Goal: Task Accomplishment & Management: Use online tool/utility

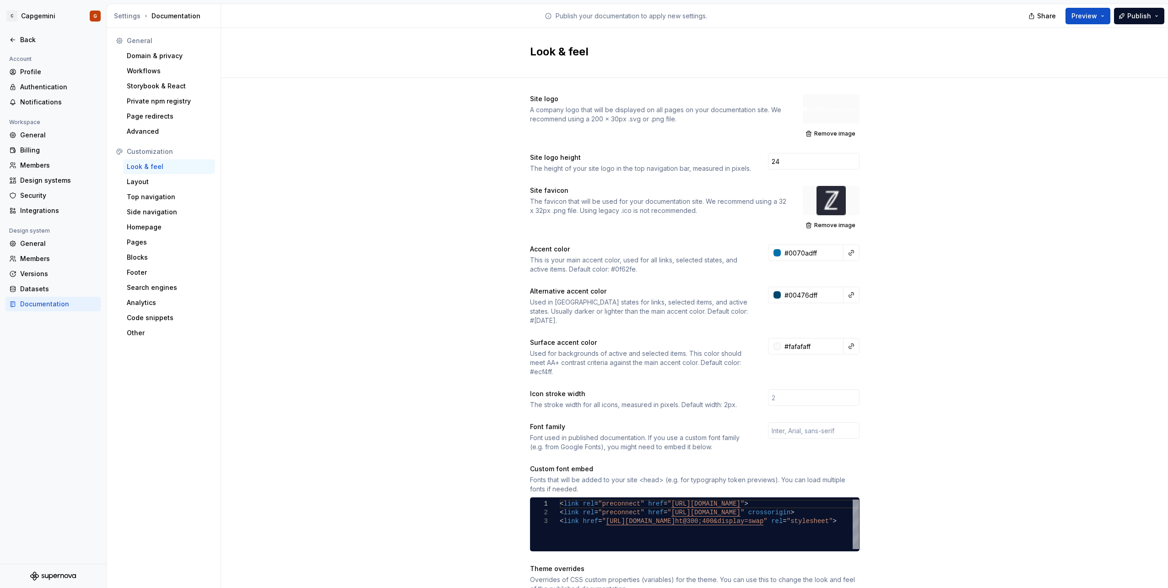
scroll to position [9, 102]
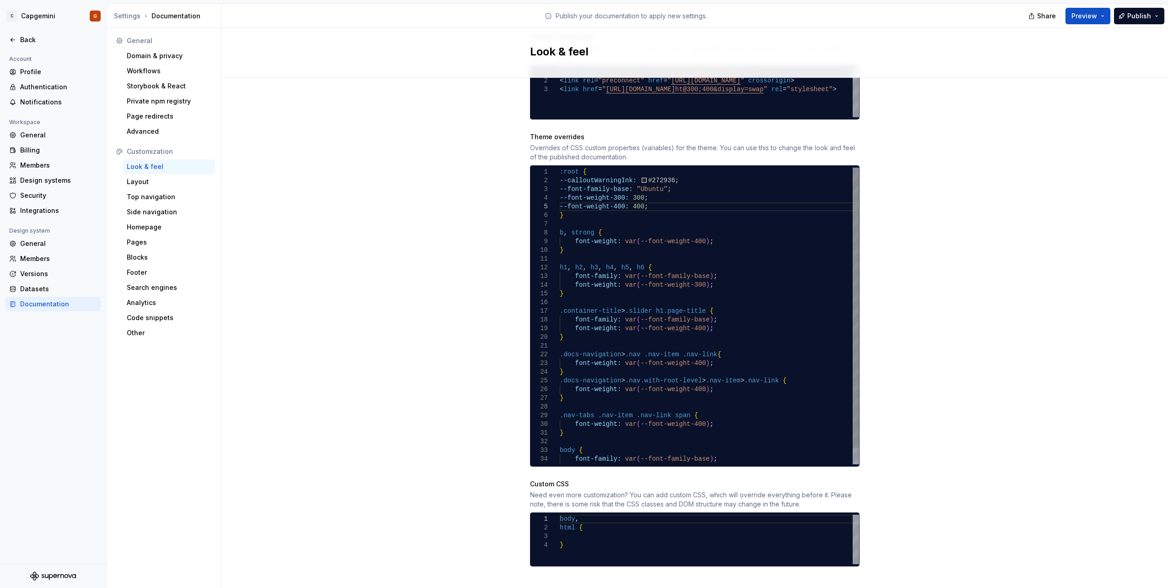
click at [571, 206] on div "--font-family-base: "Ubuntu" ; --font-weight-300: 300 ; --font-weight-400: 400 …" at bounding box center [709, 324] width 299 height 313
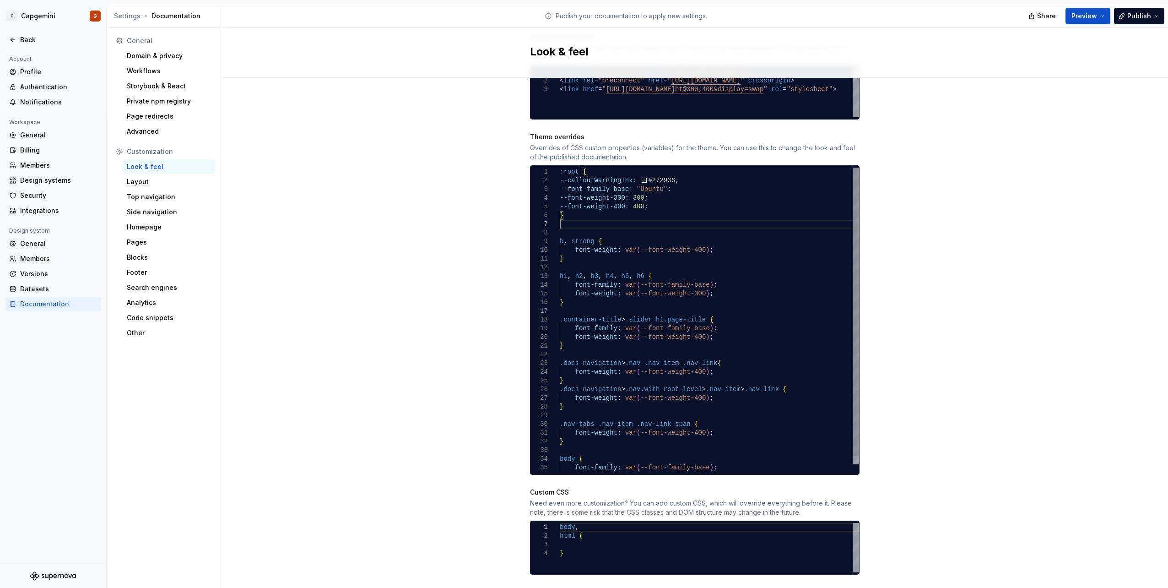
scroll to position [53, 0]
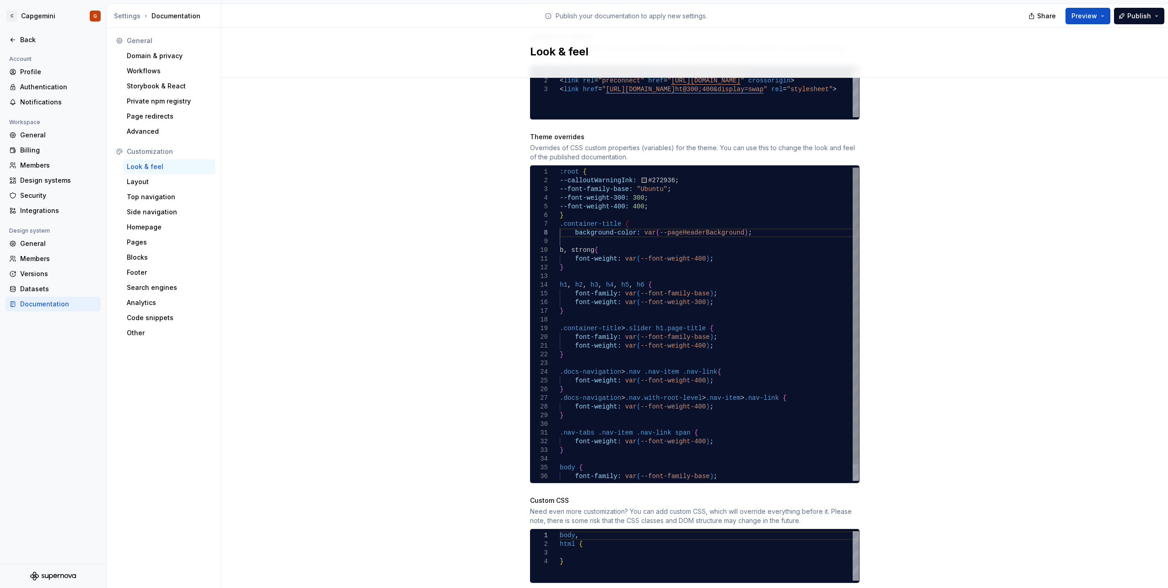
click at [605, 205] on div "--font-family-base: "Ubuntu" ; --font-weight-300: 300 ; --font-weight-400: 400 …" at bounding box center [709, 333] width 299 height 331
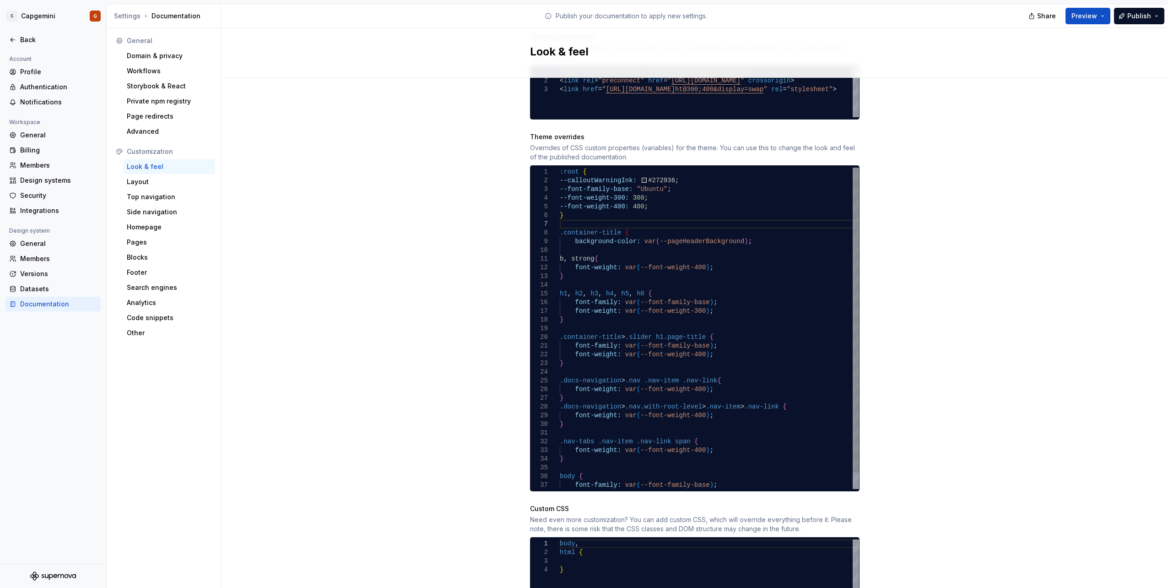
click at [749, 235] on div "--font-family-base: "Ubuntu" ; --font-weight-300: 300 ; --font-weight-400: 400 …" at bounding box center [709, 337] width 299 height 339
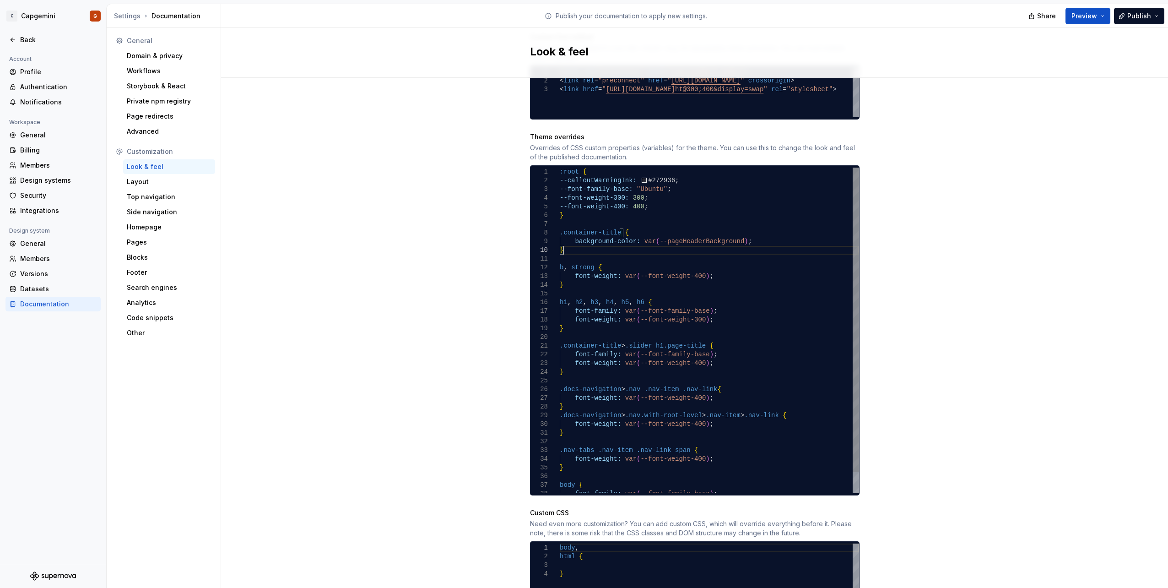
scroll to position [79, 3]
click at [723, 235] on div "--font-family-base: "Ubuntu" ; --font-weight-300: 300 ; --font-weight-400: 400 …" at bounding box center [709, 342] width 299 height 348
click at [742, 232] on div "--font-family-base: "Ubuntu" ; --font-weight-300: 300 ; --font-weight-400: 400 …" at bounding box center [709, 342] width 299 height 348
click at [683, 170] on div "--font-family-base: "Ubuntu" ; --font-weight-300: 300 ; --font-weight-400: 400 …" at bounding box center [709, 342] width 299 height 348
click at [674, 168] on div "--font-family-base: "Ubuntu" ; --font-weight-300: 300 ; --font-weight-400: 400 …" at bounding box center [709, 342] width 299 height 348
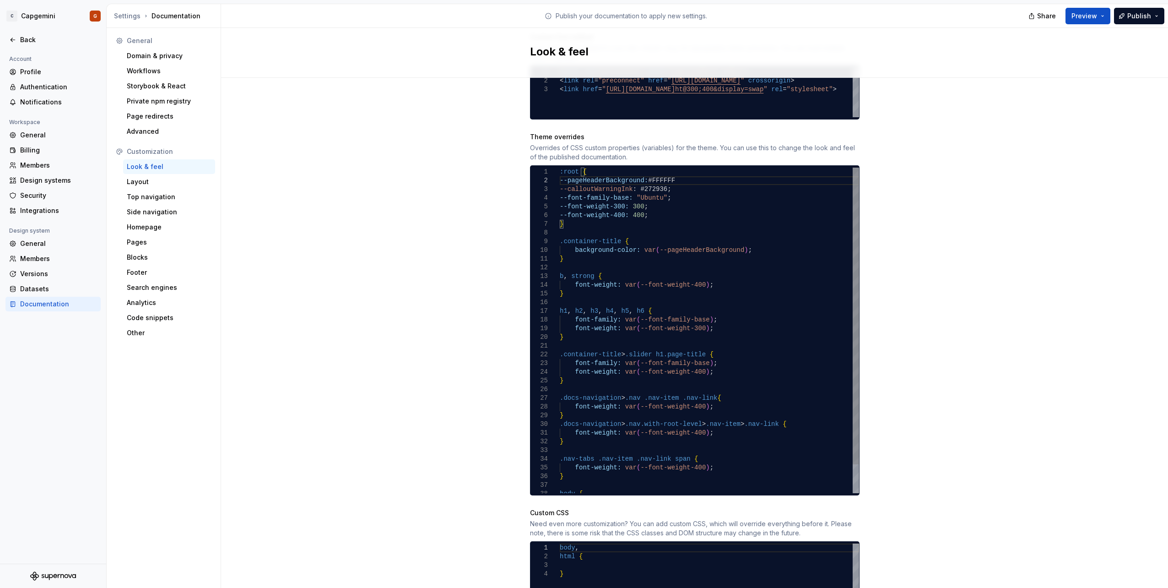
scroll to position [16, 112]
click at [696, 206] on div "--font-family-base: "Ubuntu" ; --font-weight-300: 300 ; --font-weight-400: 400 …" at bounding box center [709, 346] width 299 height 357
drag, startPoint x: 673, startPoint y: 171, endPoint x: 656, endPoint y: 170, distance: 17.4
click at [656, 170] on div "--font-family-base: "Ubuntu" ; --font-weight-300: 300 ; --font-weight-400: 400 …" at bounding box center [709, 346] width 299 height 357
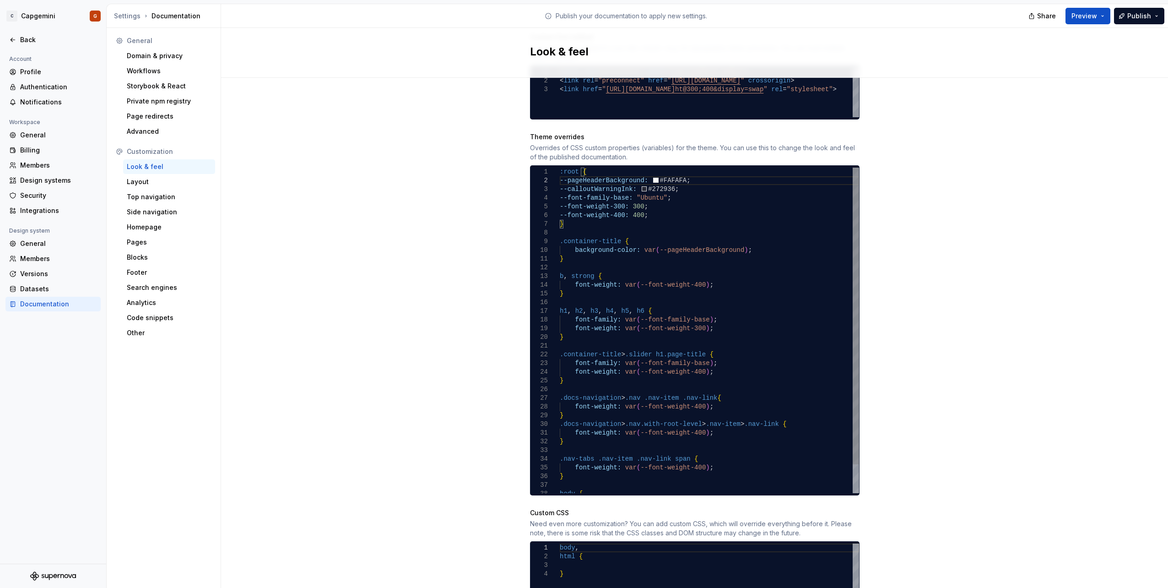
click at [820, 179] on div "--font-family-base: "Ubuntu" ; --font-weight-300: 300 ; --font-weight-400: 400 …" at bounding box center [709, 346] width 299 height 357
click at [882, 169] on div "Site logo A company logo that will be displayed on all pages on your documentat…" at bounding box center [694, 138] width 947 height 984
click at [718, 177] on div "--font-family-base: "Ubuntu" ; --font-weight-300: 300 ; --font-weight-400: 400 …" at bounding box center [709, 346] width 299 height 357
click at [1100, 21] on button "Preview" at bounding box center [1088, 16] width 45 height 16
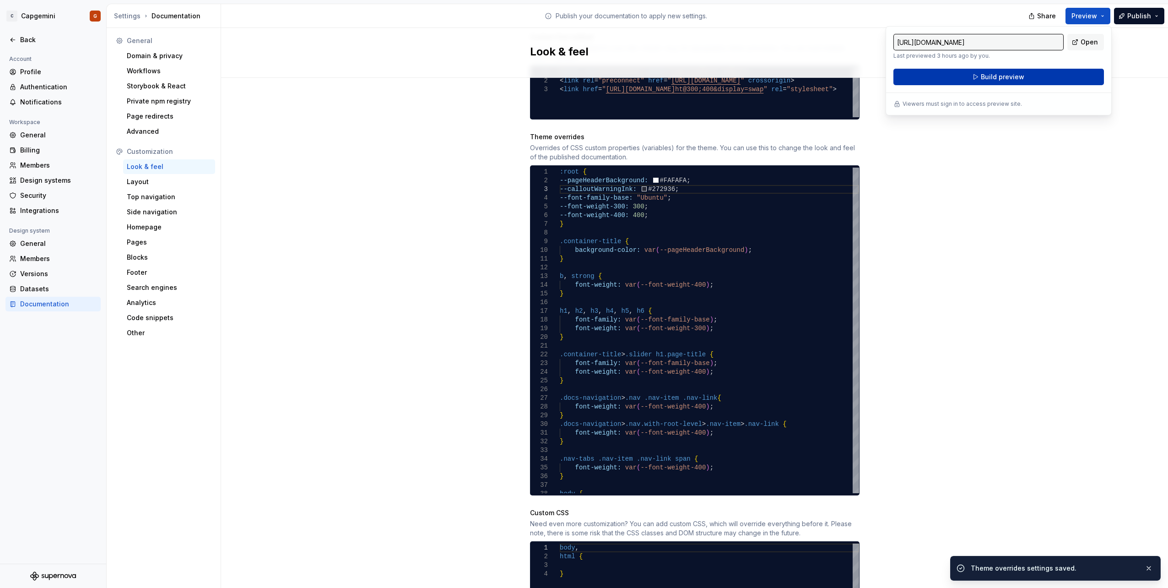
drag, startPoint x: 1100, startPoint y: 21, endPoint x: 1030, endPoint y: 78, distance: 90.1
click at [1030, 78] on button "Build preview" at bounding box center [999, 77] width 211 height 16
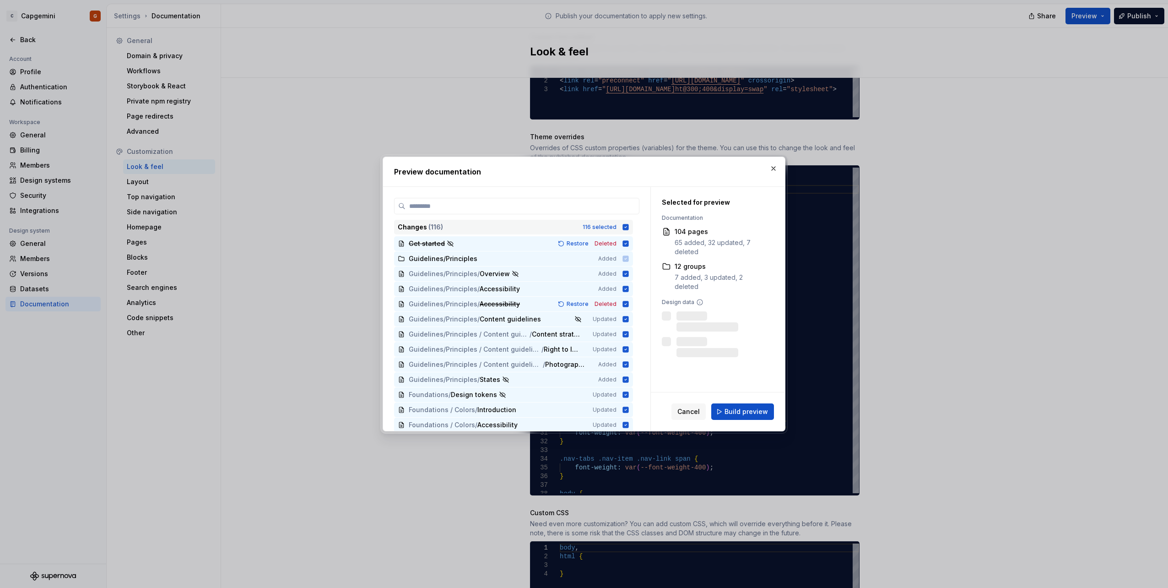
click at [620, 229] on div "Changes ( 116 ) 116 selected" at bounding box center [513, 227] width 239 height 15
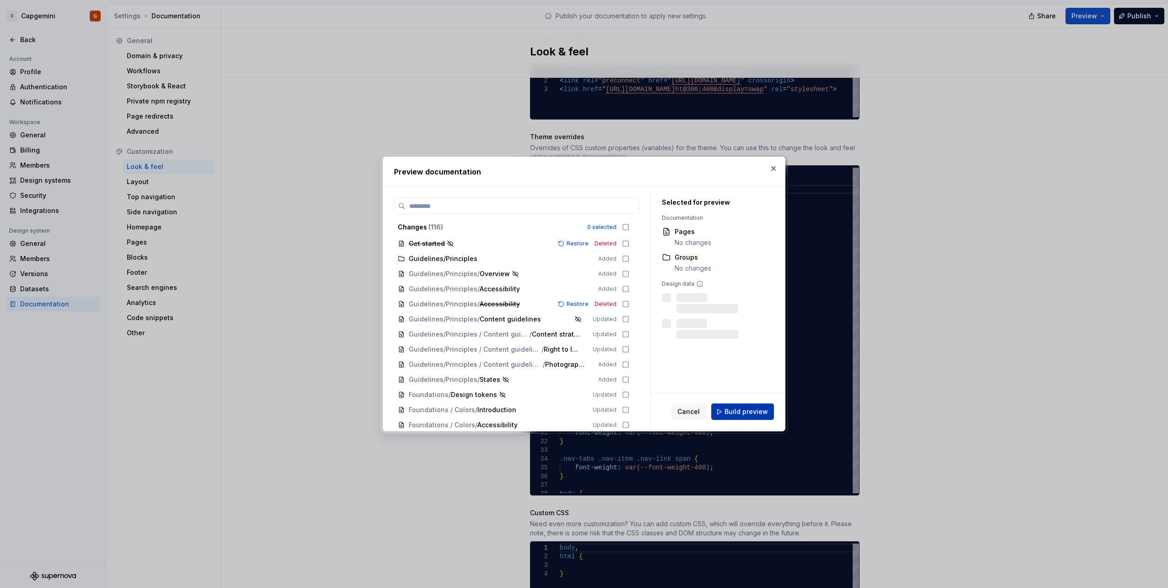
click at [749, 409] on span "Build preview" at bounding box center [746, 411] width 43 height 9
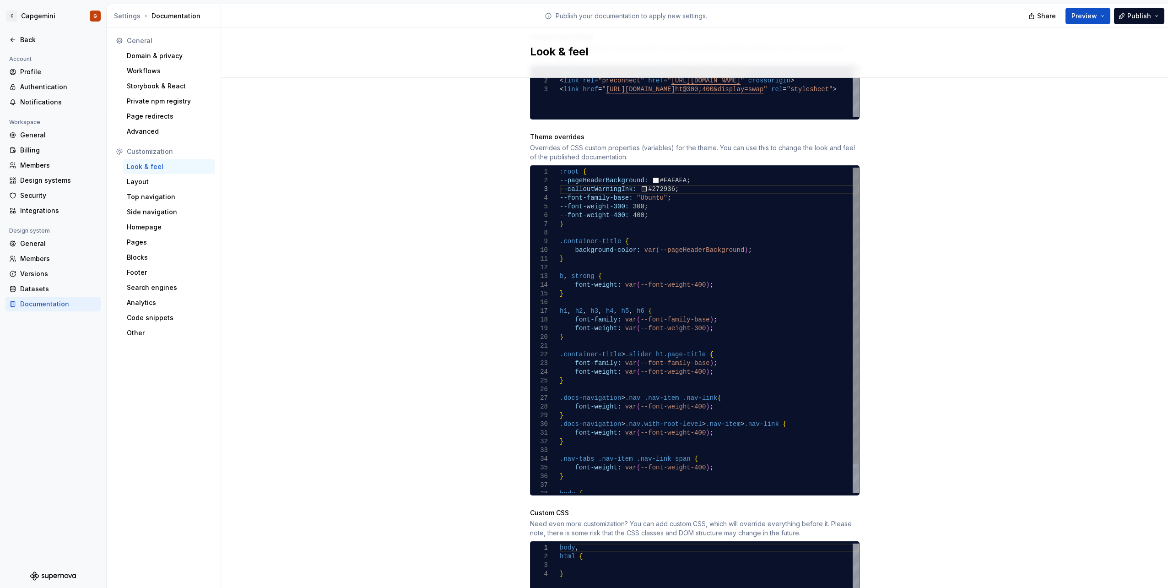
click at [658, 172] on div "--font-family-base: "Ubuntu" ; --font-weight-300: 300 ; --font-weight-400: 400 …" at bounding box center [709, 346] width 299 height 357
type textarea "**********"
click at [1098, 11] on button "Preview" at bounding box center [1088, 16] width 45 height 16
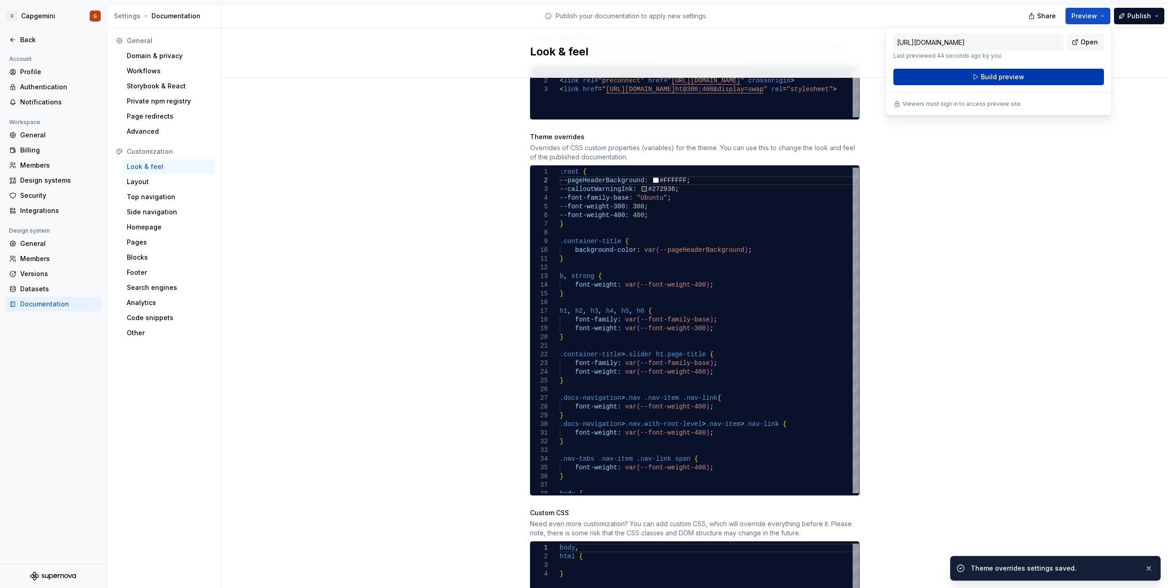
drag, startPoint x: 1098, startPoint y: 11, endPoint x: 1047, endPoint y: 82, distance: 87.0
click at [1047, 82] on button "Build preview" at bounding box center [999, 77] width 211 height 16
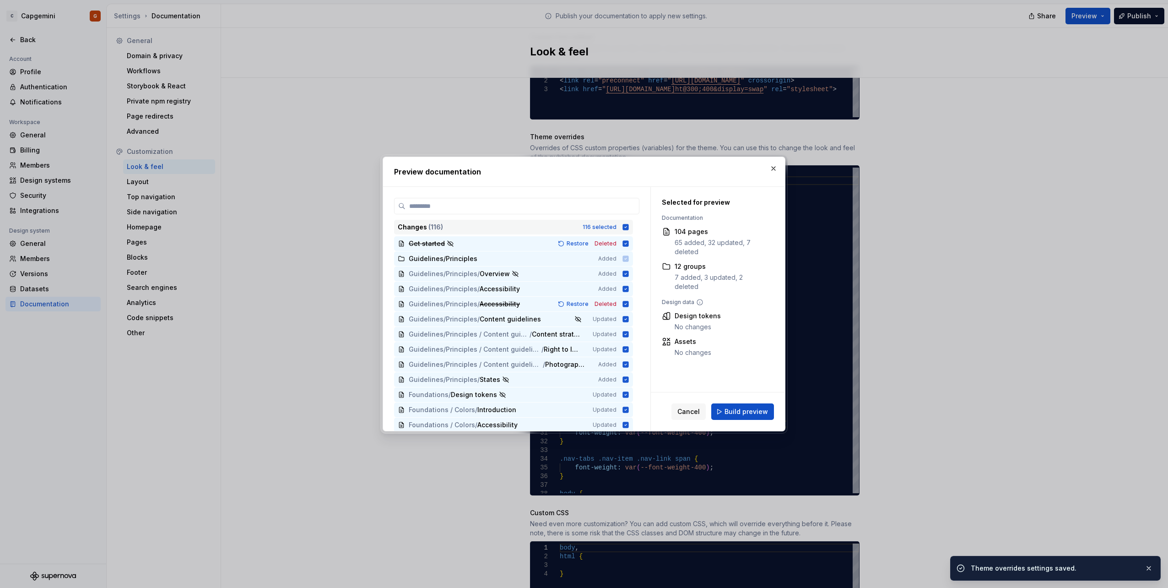
click at [618, 231] on div "Changes ( 116 ) 116 selected" at bounding box center [513, 227] width 239 height 15
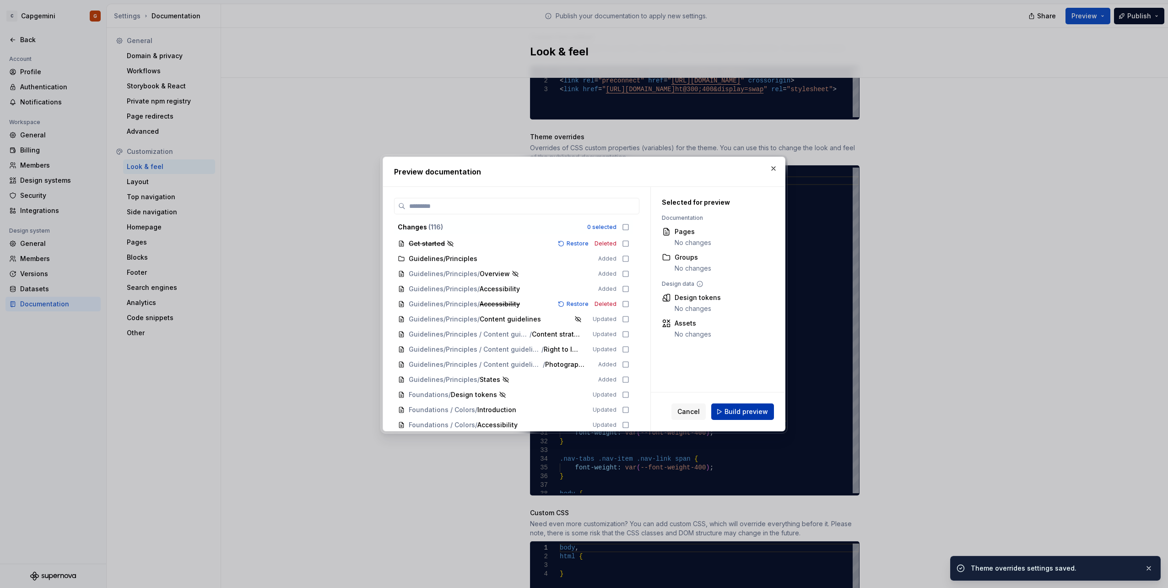
click at [750, 418] on button "Build preview" at bounding box center [742, 411] width 63 height 16
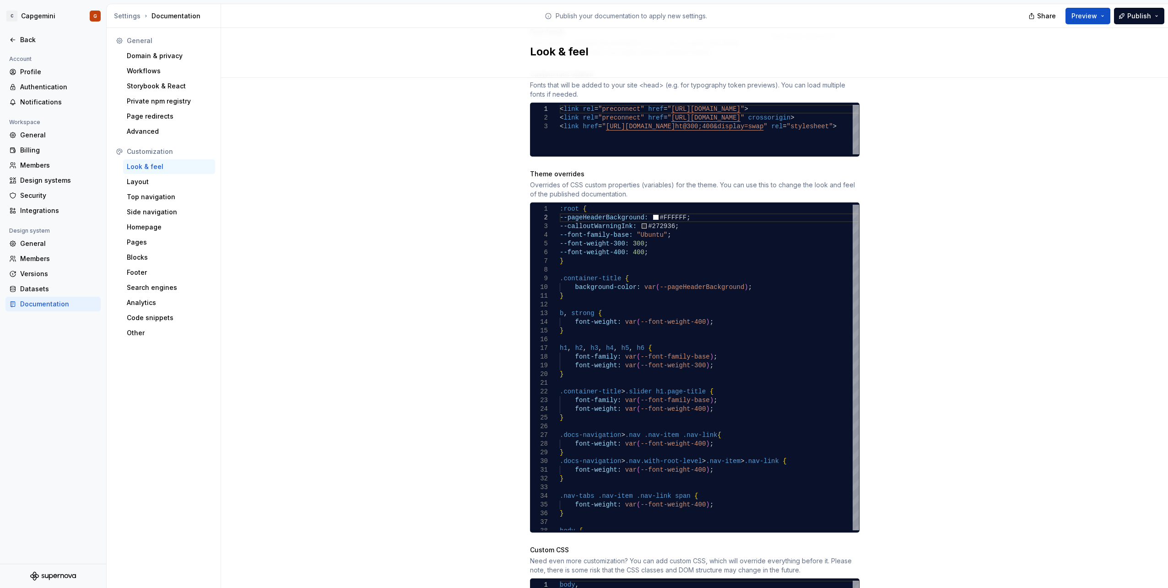
scroll to position [0, 0]
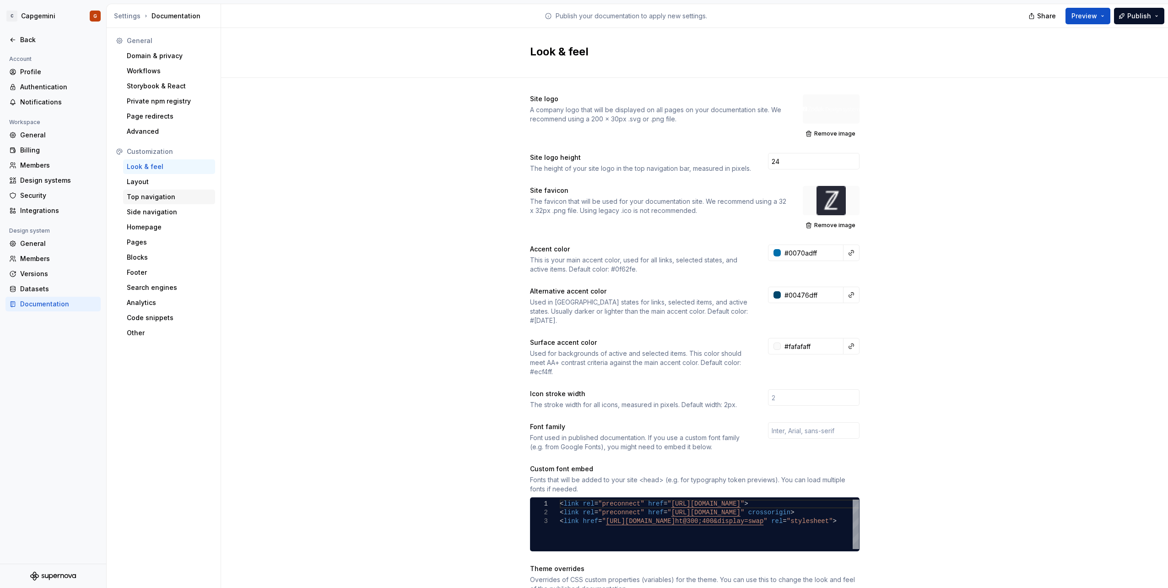
click at [170, 195] on div "Top navigation" at bounding box center [169, 196] width 85 height 9
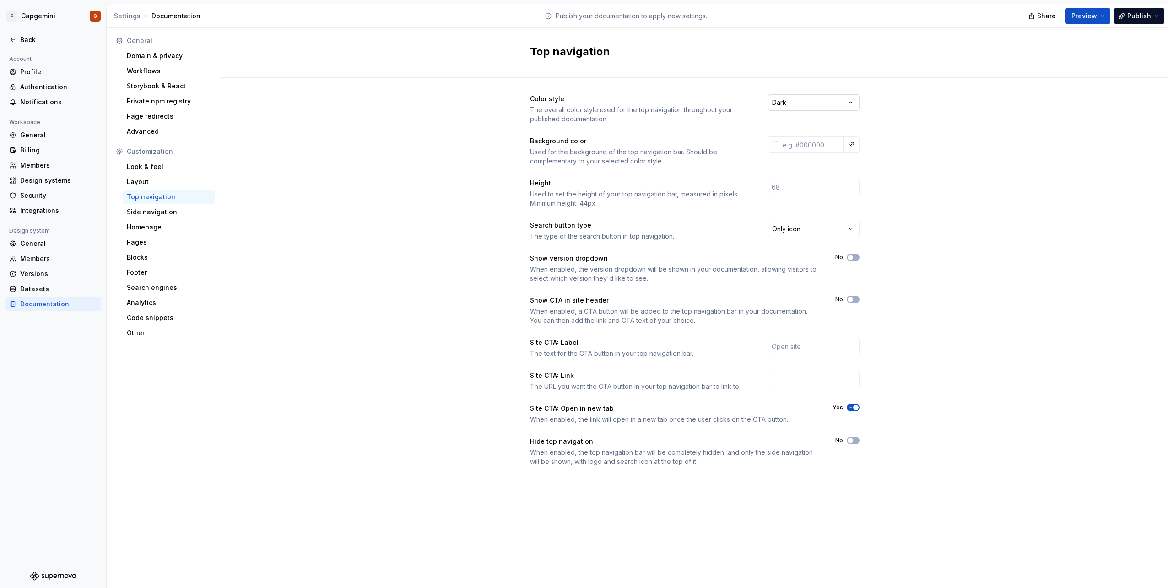
click at [835, 101] on html "C Capgemini G Back Account Profile Authentication Notifications Workspace Gener…" at bounding box center [584, 294] width 1168 height 588
click at [487, 109] on html "C Capgemini G Back Account Profile Authentication Notifications Workspace Gener…" at bounding box center [584, 294] width 1168 height 588
click at [790, 146] on input "text" at bounding box center [811, 144] width 65 height 16
click at [804, 145] on input "text" at bounding box center [811, 144] width 65 height 16
paste input "272936"
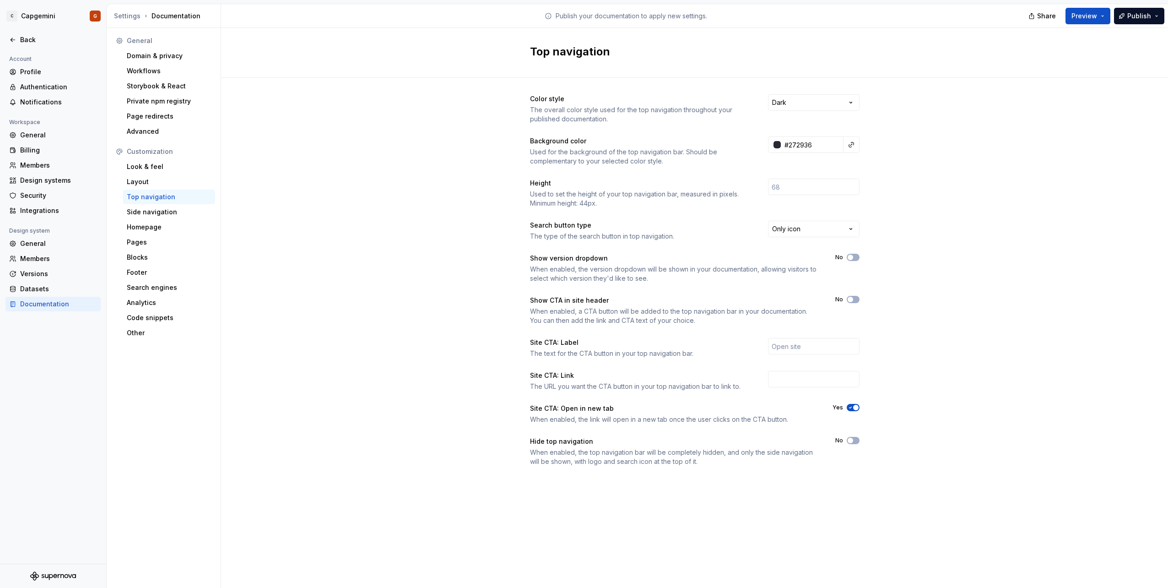
click at [902, 176] on div "Color style The overall color style used for the top navigation throughout your…" at bounding box center [694, 289] width 947 height 423
type input "#272936ff"
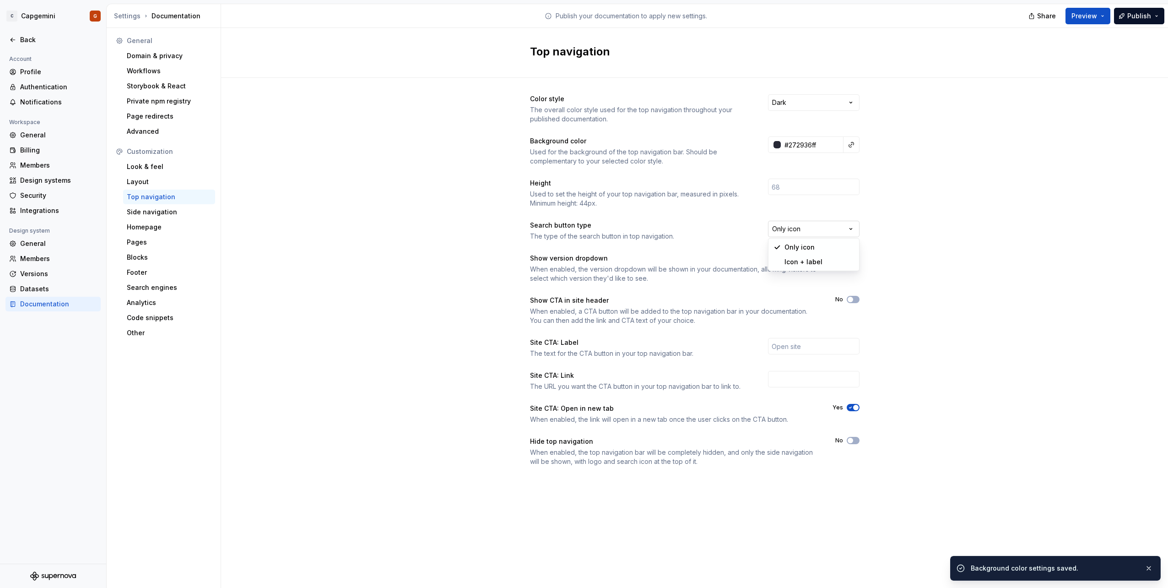
click at [836, 227] on html "C Capgemini G Back Account Profile Authentication Notifications Workspace Gener…" at bounding box center [584, 294] width 1168 height 588
click at [920, 228] on html "C Capgemini G Back Account Profile Authentication Notifications Workspace Gener…" at bounding box center [584, 294] width 1168 height 588
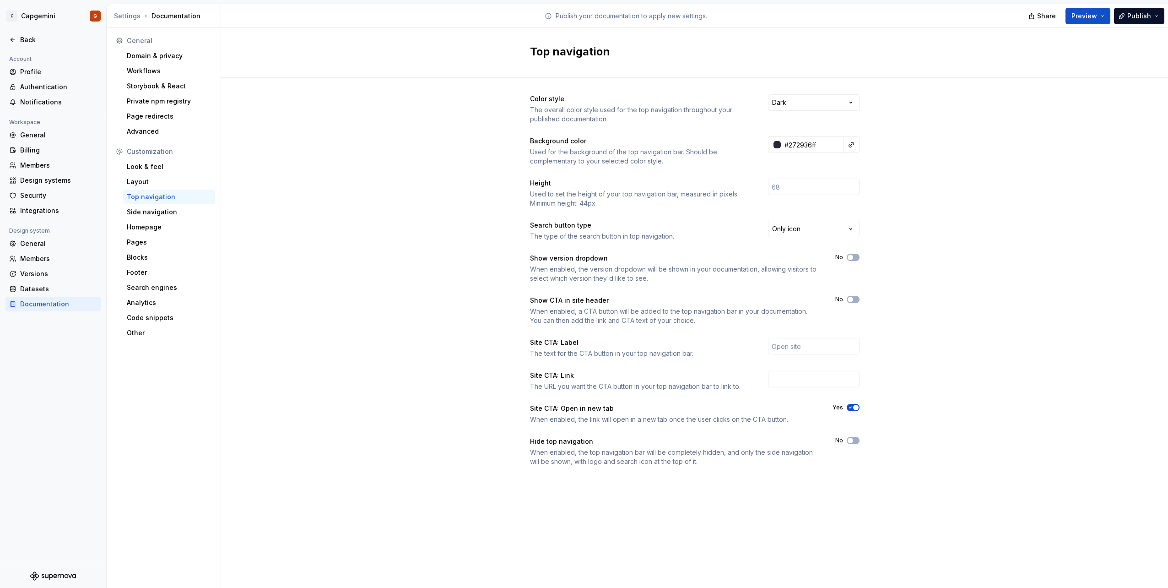
click at [691, 267] on div "When enabled, the version dropdown will be shown in your documentation, allowin…" at bounding box center [674, 274] width 289 height 18
click at [174, 212] on div "Side navigation" at bounding box center [169, 211] width 85 height 9
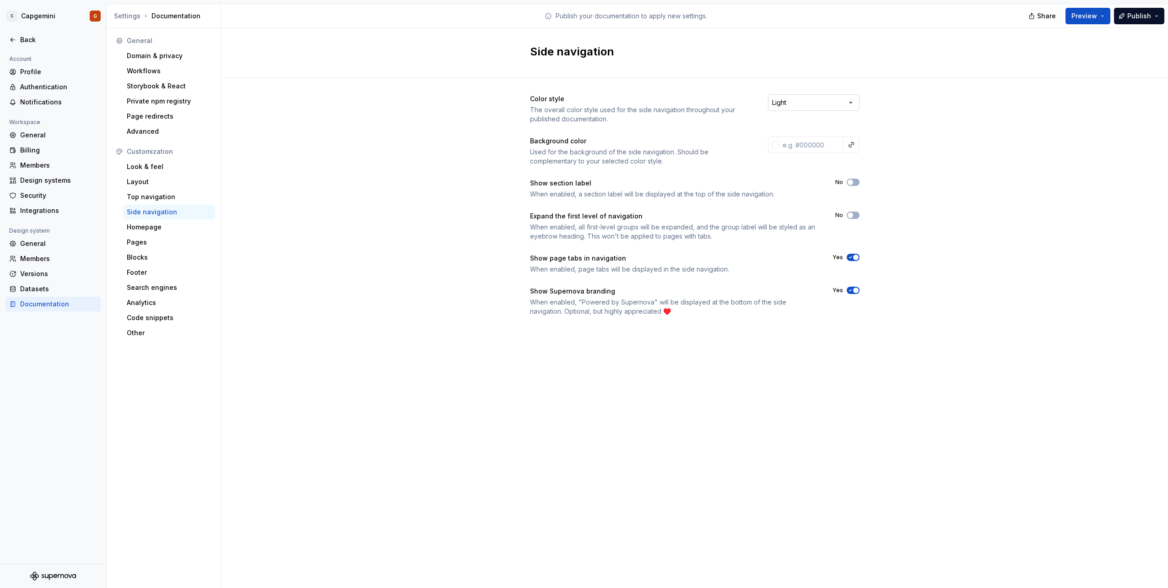
click at [845, 103] on html "C Capgemini G Back Account Profile Authentication Notifications Workspace Gener…" at bounding box center [584, 294] width 1168 height 588
click at [929, 110] on html "C Capgemini G Back Account Profile Authentication Notifications Workspace Gener…" at bounding box center [584, 294] width 1168 height 588
click at [858, 256] on span "button" at bounding box center [855, 257] width 5 height 5
click at [1098, 22] on button "Preview" at bounding box center [1088, 16] width 45 height 16
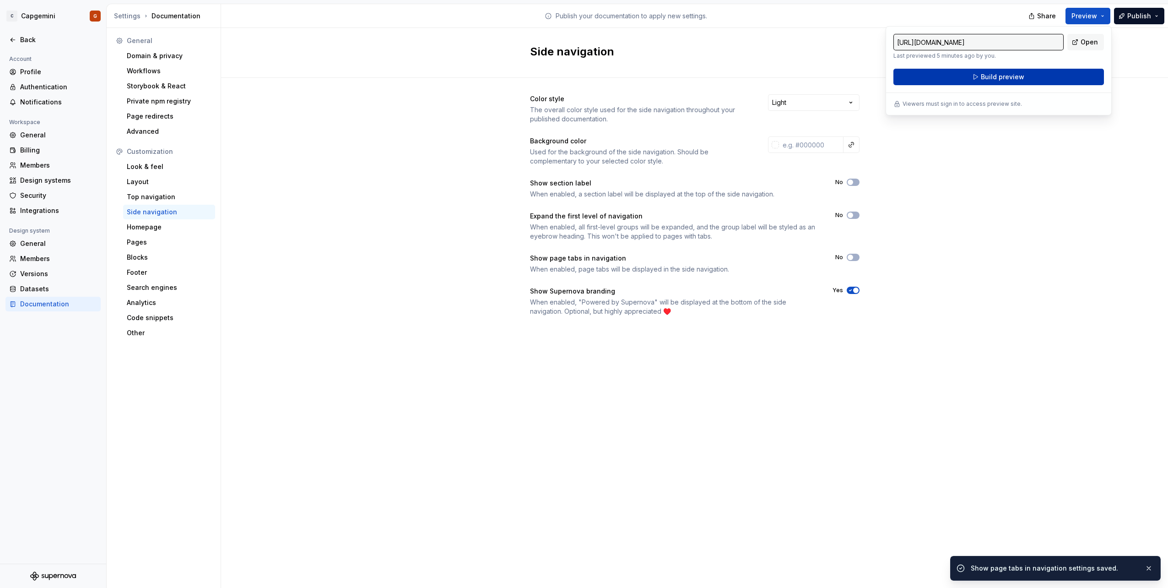
drag, startPoint x: 1097, startPoint y: 22, endPoint x: 1013, endPoint y: 81, distance: 102.7
click at [1013, 81] on span "Build preview" at bounding box center [1002, 76] width 43 height 9
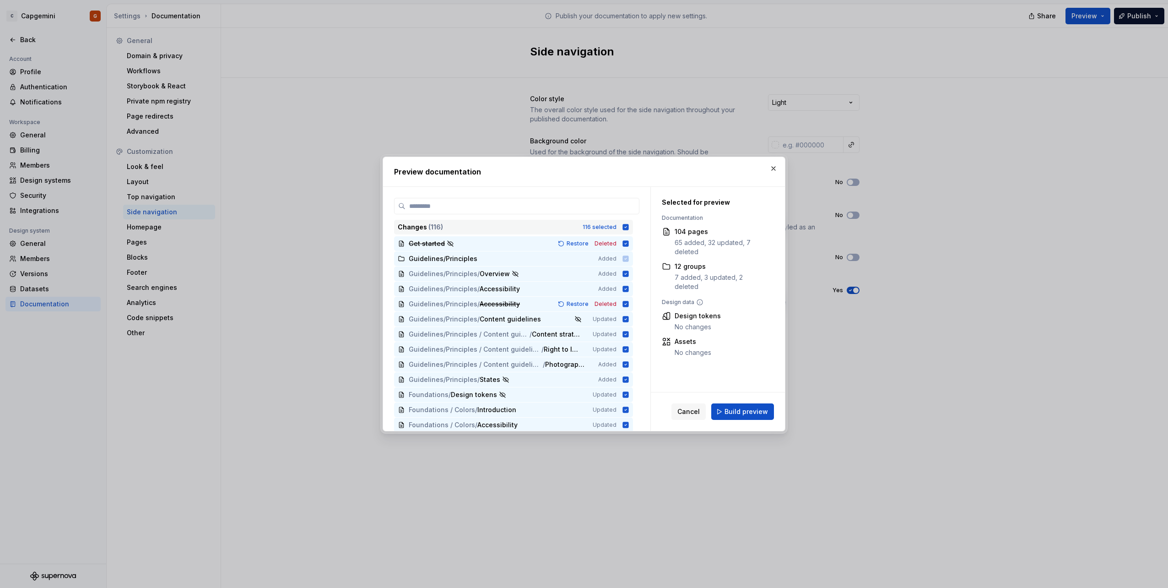
click at [624, 223] on div "Changes ( 116 ) 116 selected" at bounding box center [513, 227] width 239 height 15
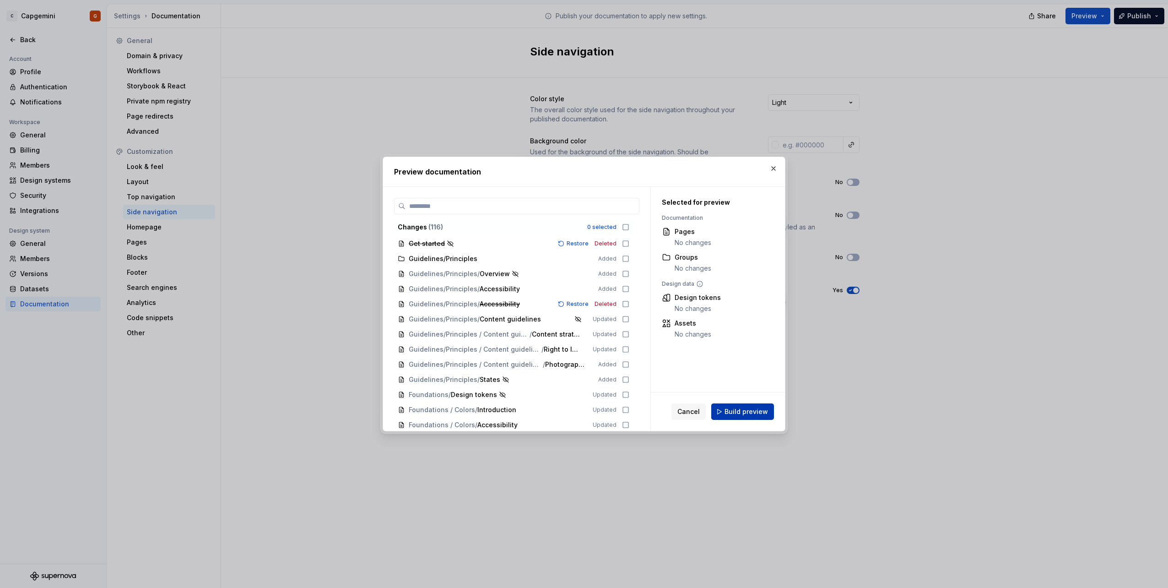
click at [734, 412] on span "Build preview" at bounding box center [746, 411] width 43 height 9
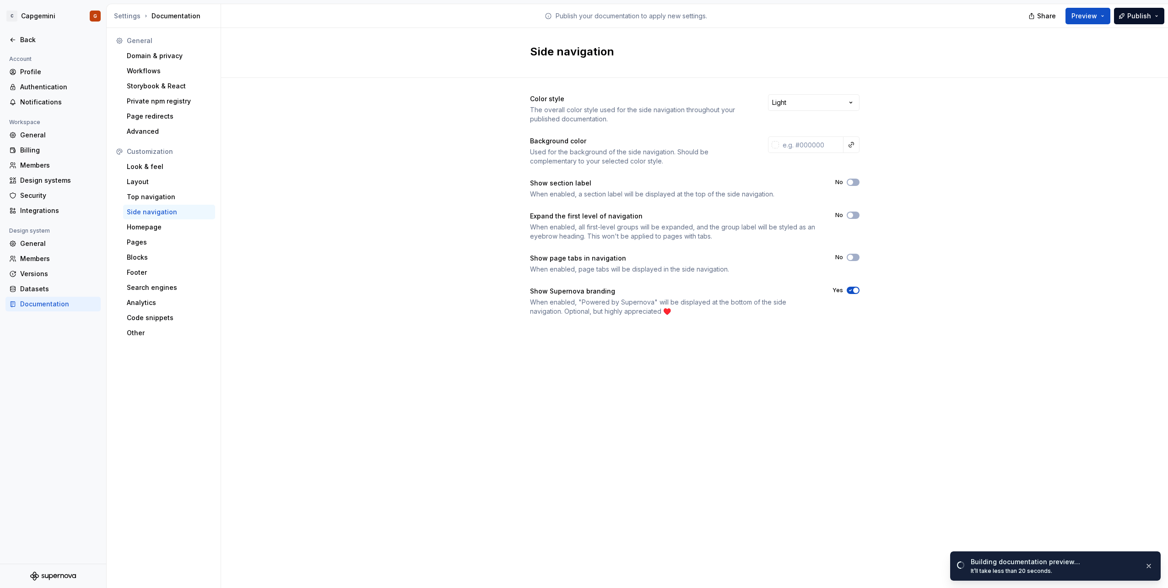
click at [853, 290] on span "button" at bounding box center [855, 289] width 5 height 5
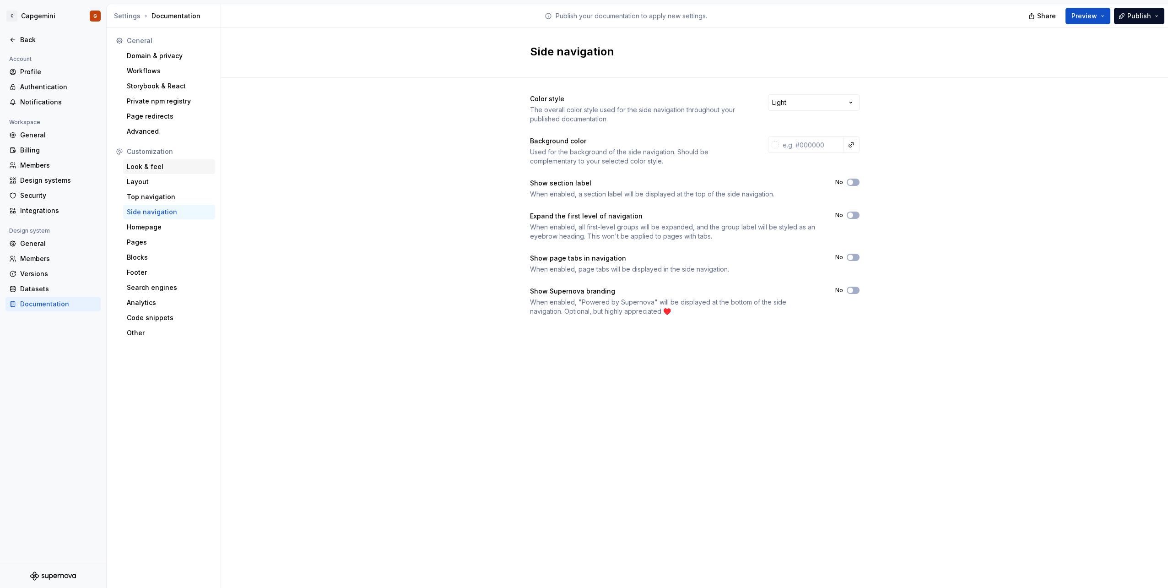
click at [157, 168] on div "Look & feel" at bounding box center [169, 166] width 85 height 9
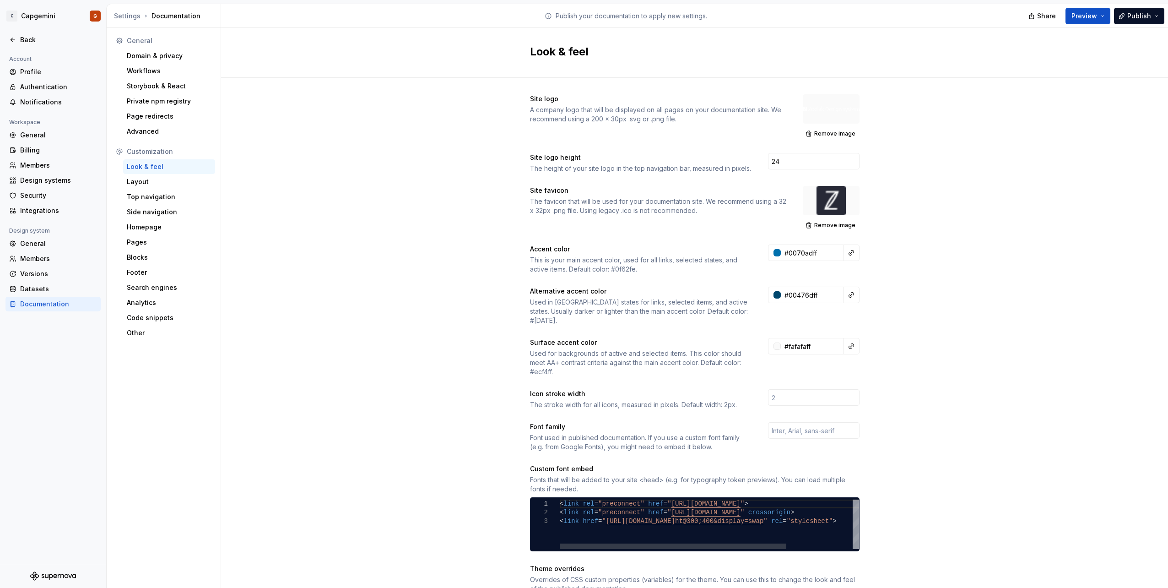
scroll to position [229, 0]
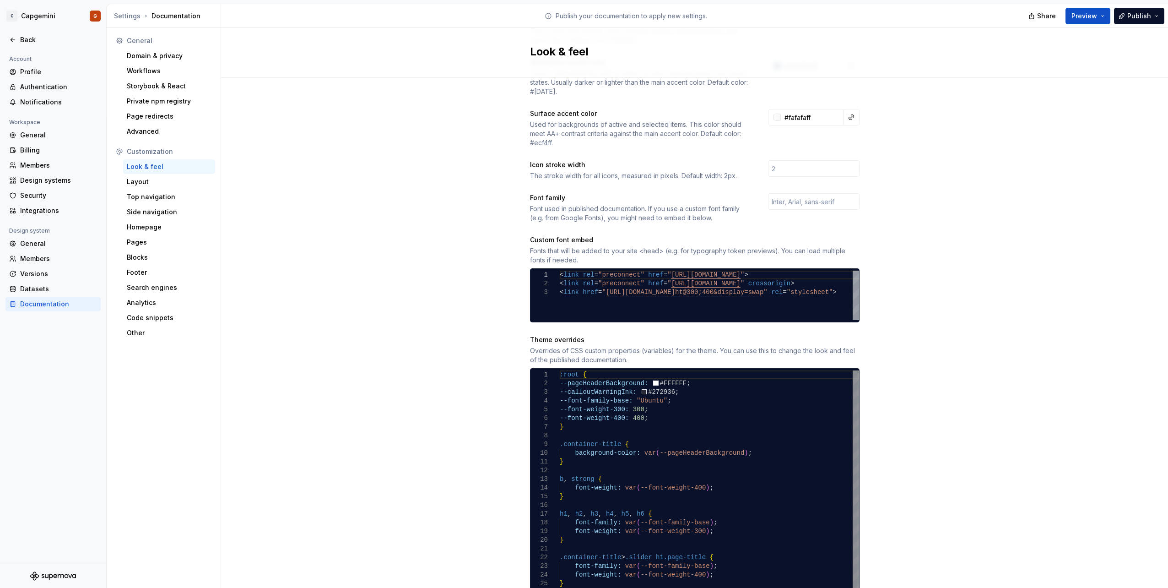
click at [682, 371] on div ":root { --pageHeaderBackground: #FFFFFF ; --calloutWarningInk: #272936 ; --font…" at bounding box center [709, 548] width 299 height 357
click at [670, 370] on div ":root { --pageHeaderBackground: #FFFFFF ; --calloutWarningInk: #272936 ; --font…" at bounding box center [709, 548] width 299 height 357
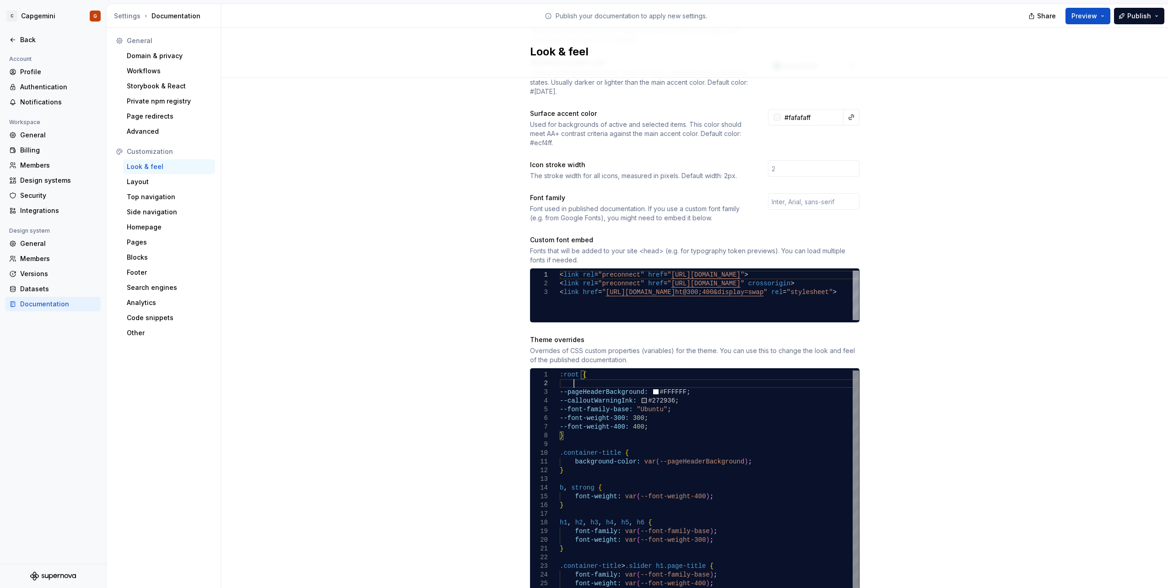
scroll to position [9, 13]
drag, startPoint x: 569, startPoint y: 378, endPoint x: 559, endPoint y: 376, distance: 10.8
click at [560, 376] on div ":root { --pageHeaderBackground: #FFFFFF ; --calloutWarningInk: #272936 ; --font…" at bounding box center [709, 552] width 299 height 365
click at [563, 376] on div ":root { --pageHeaderBackground: #FFFFFF ; --calloutWarningInk: #272936 ; --font…" at bounding box center [709, 552] width 299 height 365
drag, startPoint x: 569, startPoint y: 377, endPoint x: 557, endPoint y: 373, distance: 13.0
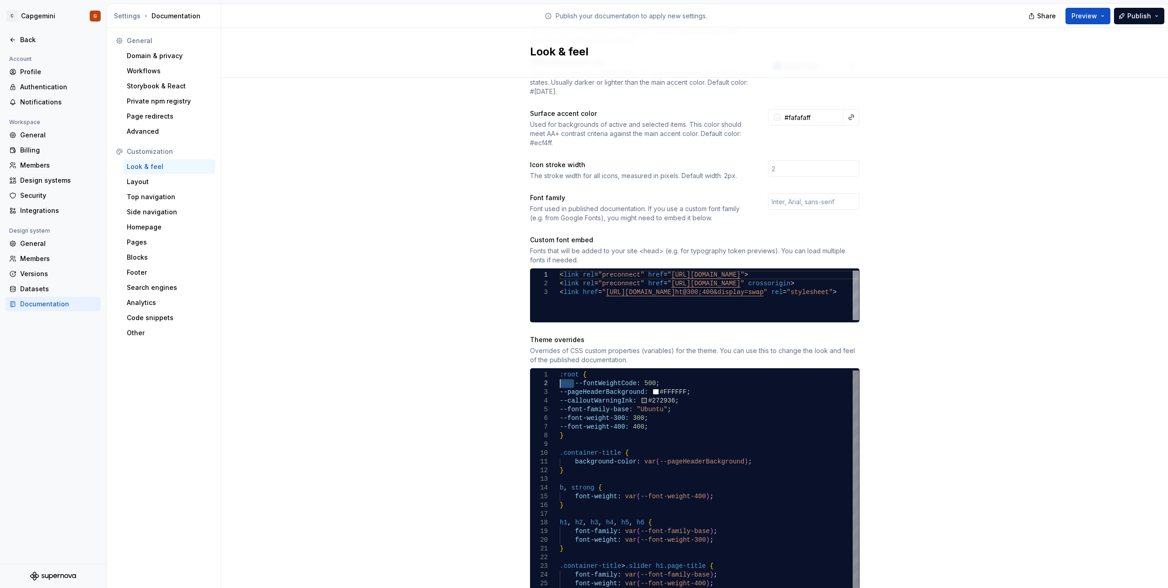
click at [560, 373] on div ":root { --pageHeaderBackground: #FFFFFF ; --calloutWarningInk: #272936 ; --font…" at bounding box center [709, 552] width 299 height 365
drag, startPoint x: 623, startPoint y: 373, endPoint x: 697, endPoint y: 378, distance: 74.3
click at [623, 373] on div ":root { --pageHeaderBackground: #FFFFFF ; --calloutWarningInk: #272936 ; --font…" at bounding box center [709, 552] width 299 height 365
click at [666, 377] on div ":root { --pageHeaderBackground: #FFFFFF ; --calloutWarningInk: #272936 ; --font…" at bounding box center [709, 552] width 299 height 365
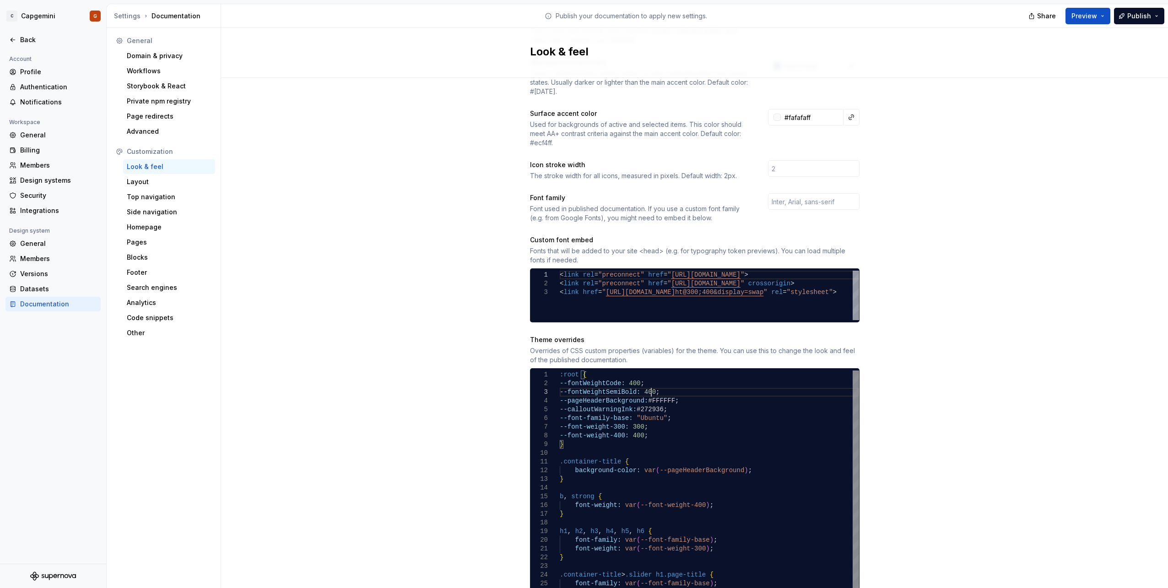
scroll to position [18, 91]
drag, startPoint x: 627, startPoint y: 383, endPoint x: 549, endPoint y: 384, distance: 77.8
click at [560, 384] on div ":root { --pageHeaderBackground: #FFFFFF ; --calloutWarningInk: #272936 ; --font…" at bounding box center [709, 557] width 299 height 374
click at [658, 383] on div ":root { --pageHeaderBackground: #FFFFFF ; --calloutWarningInk: #272936 ; --font…" at bounding box center [709, 557] width 299 height 374
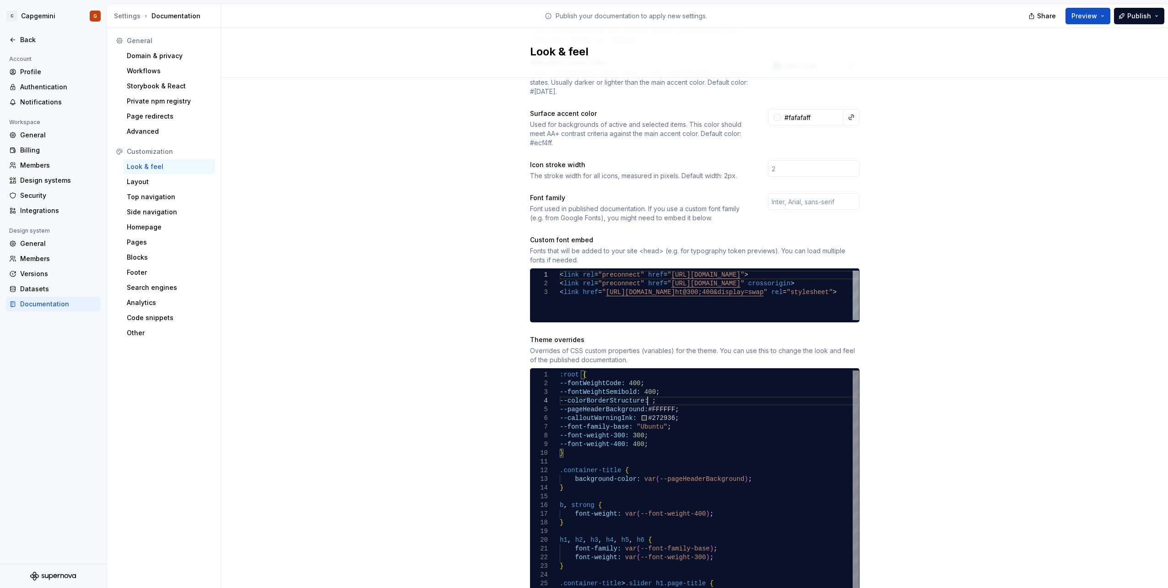
scroll to position [27, 87]
click at [639, 391] on div ":root { --pageHeaderBackground: #FFFFFF ; --calloutWarningInk: #272936 ; --font…" at bounding box center [709, 561] width 299 height 383
type textarea "**********"
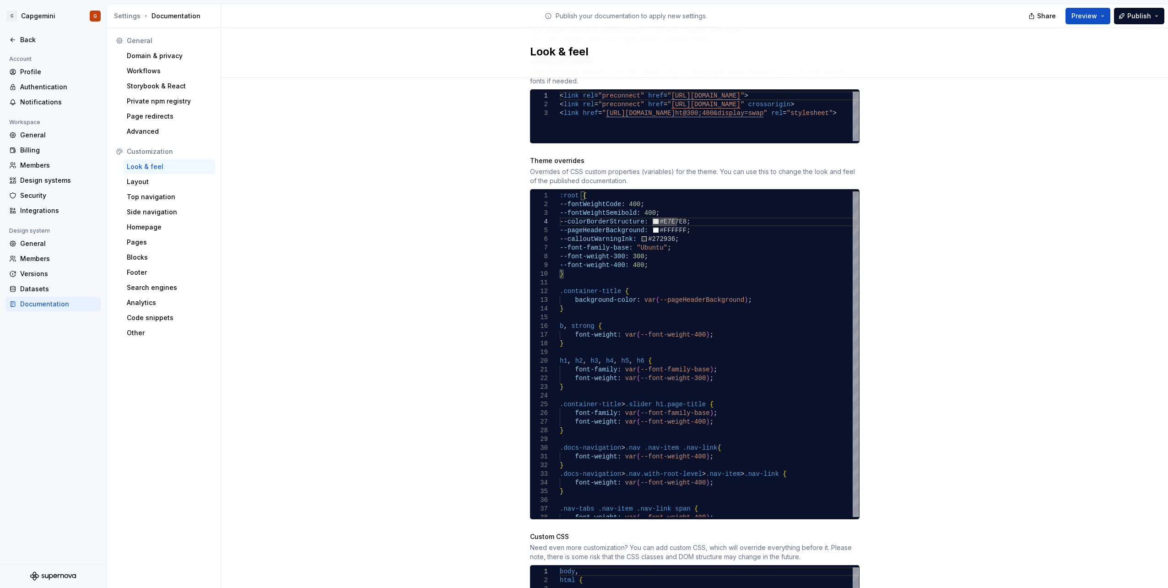
scroll to position [412, 0]
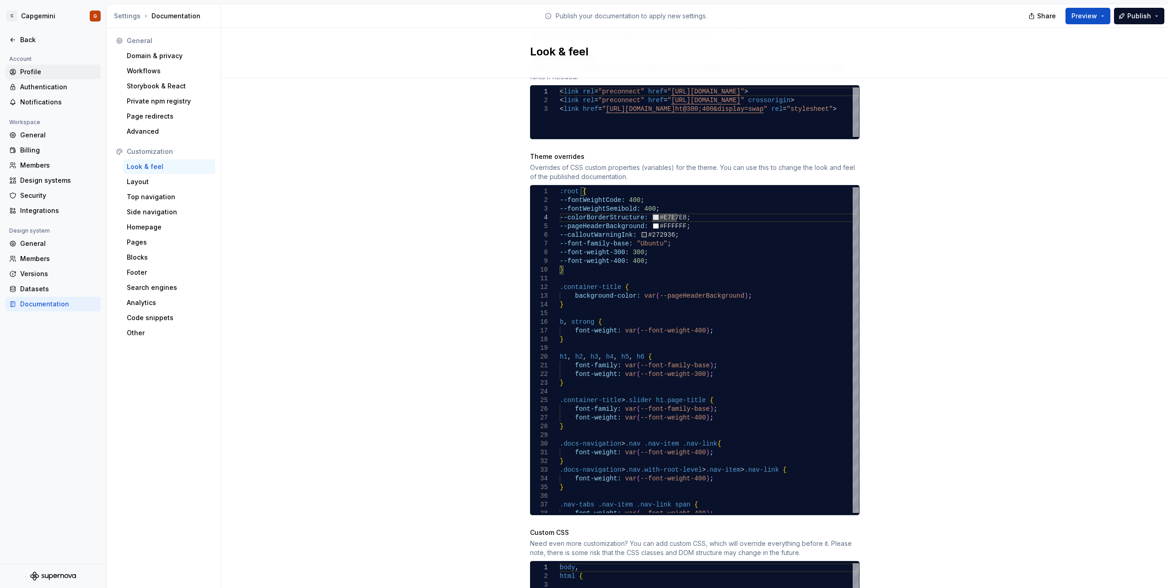
click at [65, 70] on div "Profile" at bounding box center [58, 71] width 77 height 9
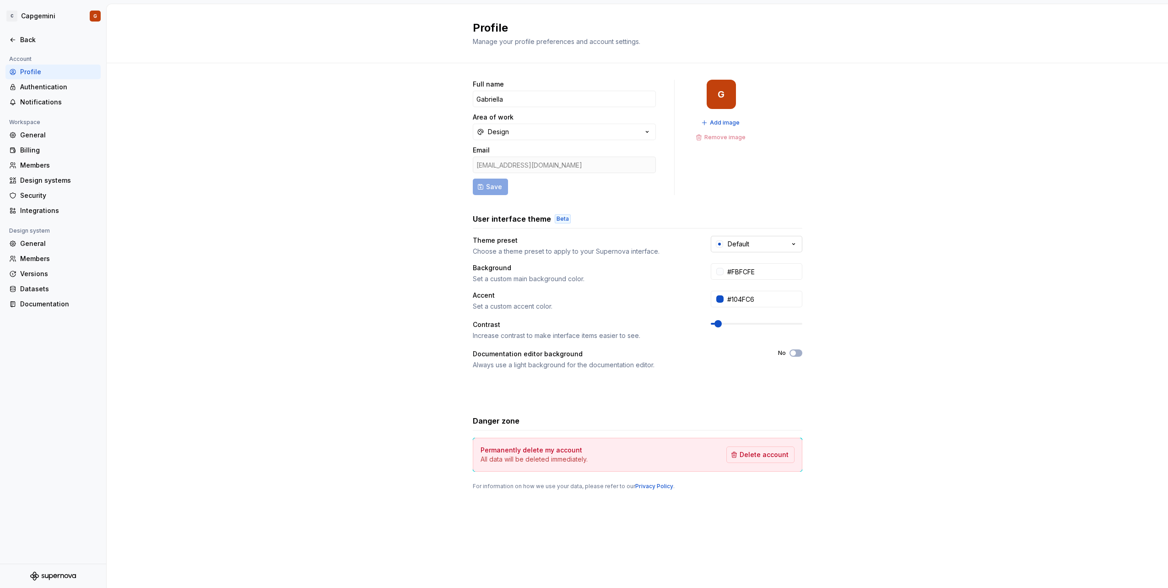
click at [747, 247] on div "Default" at bounding box center [739, 243] width 22 height 9
click at [763, 328] on div "High Contrast" at bounding box center [763, 327] width 44 height 9
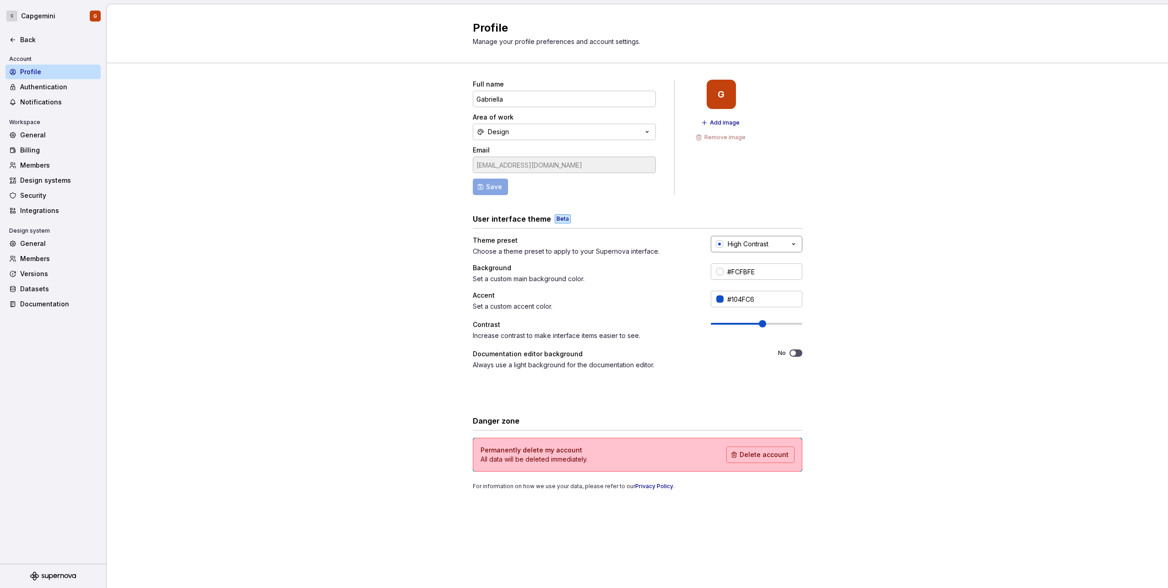
click at [751, 245] on div "High Contrast" at bounding box center [748, 243] width 41 height 9
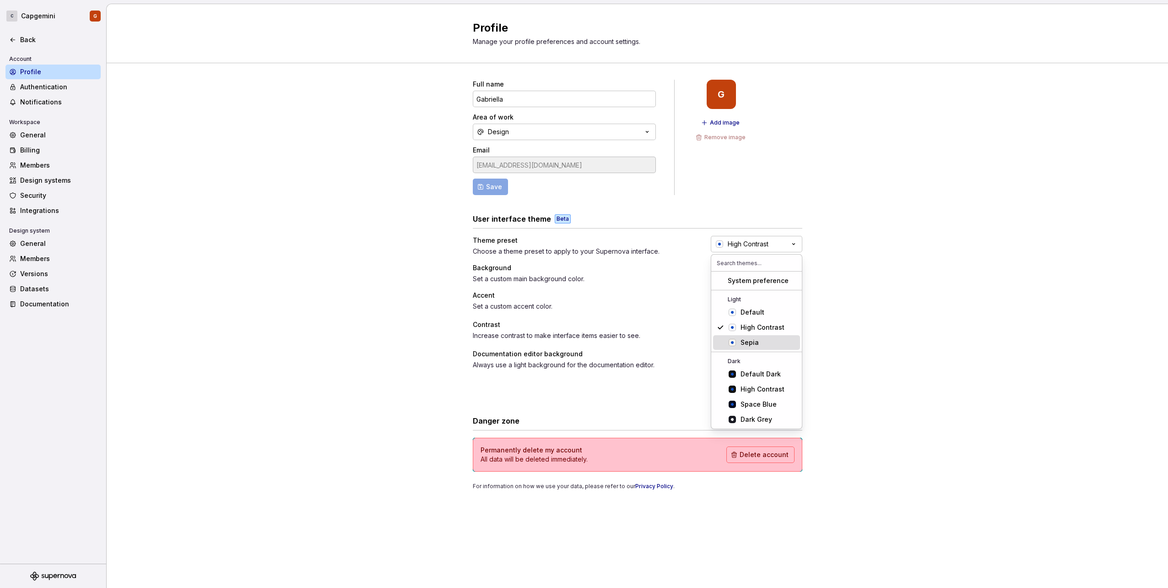
click at [774, 345] on div "Sepia" at bounding box center [769, 342] width 56 height 9
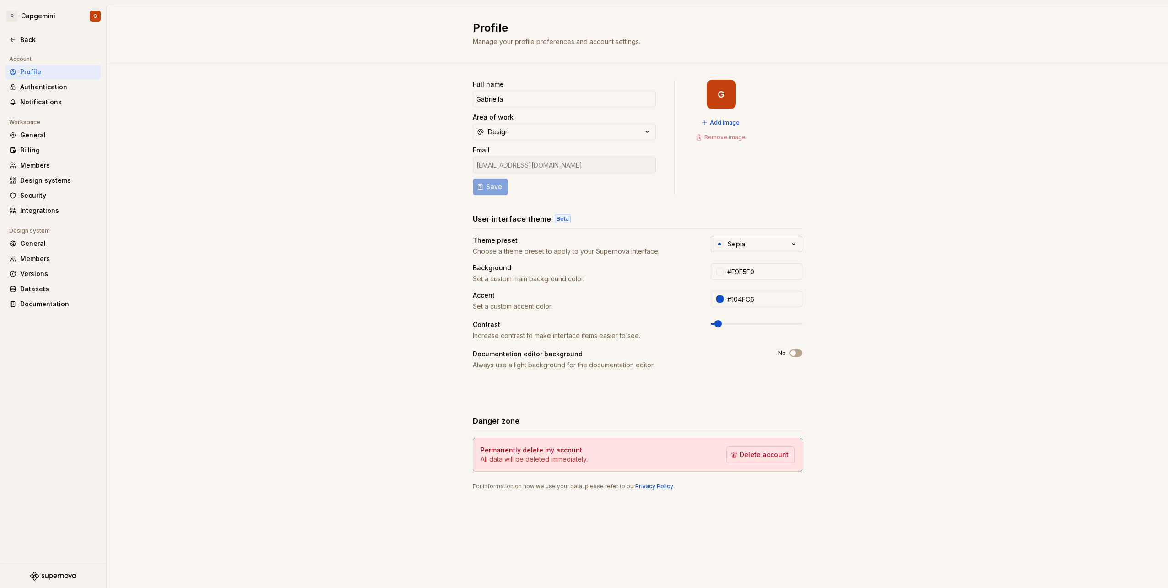
click at [756, 251] on button "Sepia" at bounding box center [757, 244] width 92 height 16
click at [765, 371] on div "Default Dark" at bounding box center [761, 373] width 40 height 9
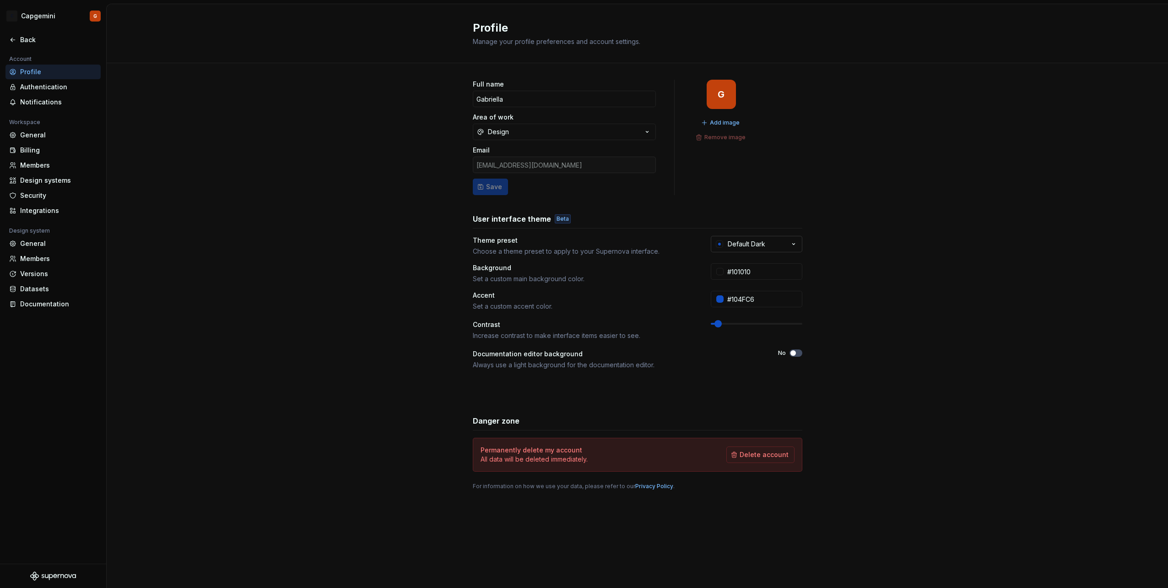
click at [751, 246] on div "Default Dark" at bounding box center [747, 243] width 38 height 9
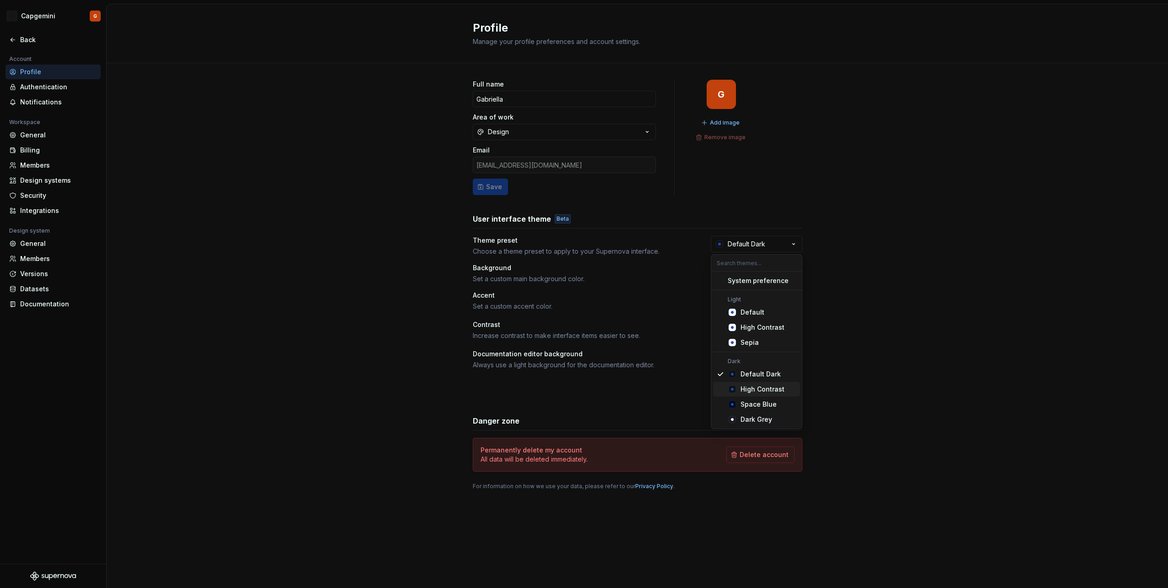
click at [764, 391] on div "High Contrast" at bounding box center [763, 389] width 44 height 9
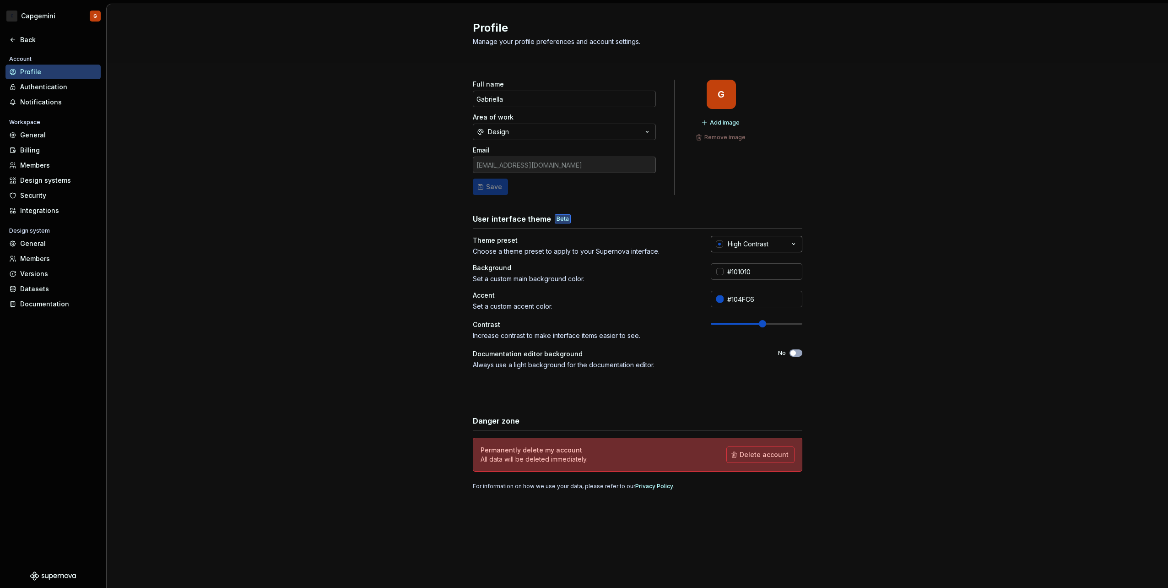
click at [753, 243] on div "High Contrast" at bounding box center [748, 243] width 41 height 9
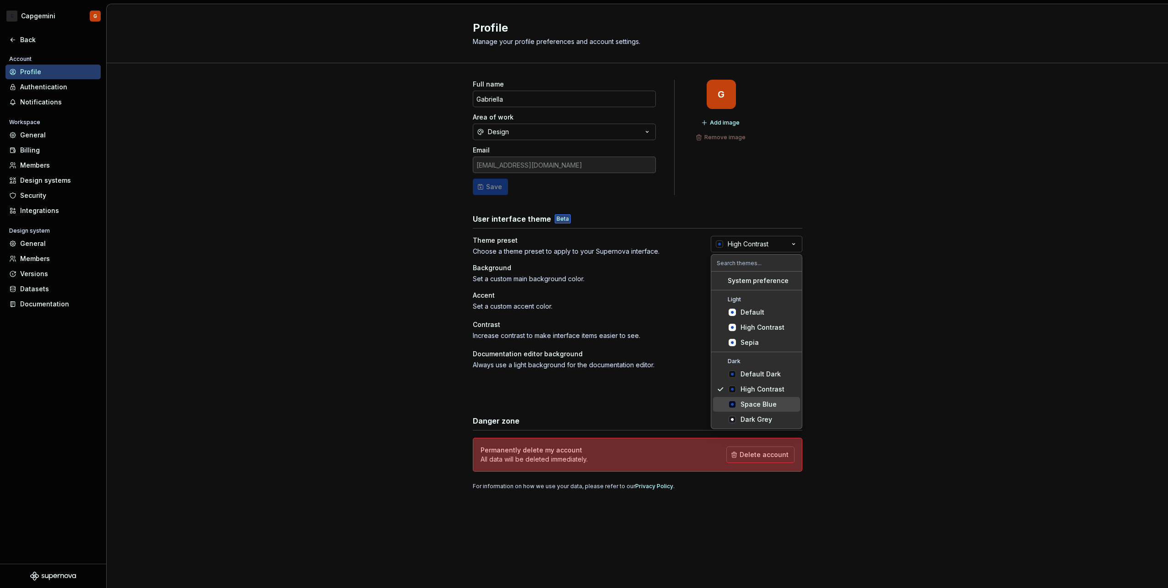
click at [742, 406] on div "Space Blue" at bounding box center [759, 404] width 36 height 9
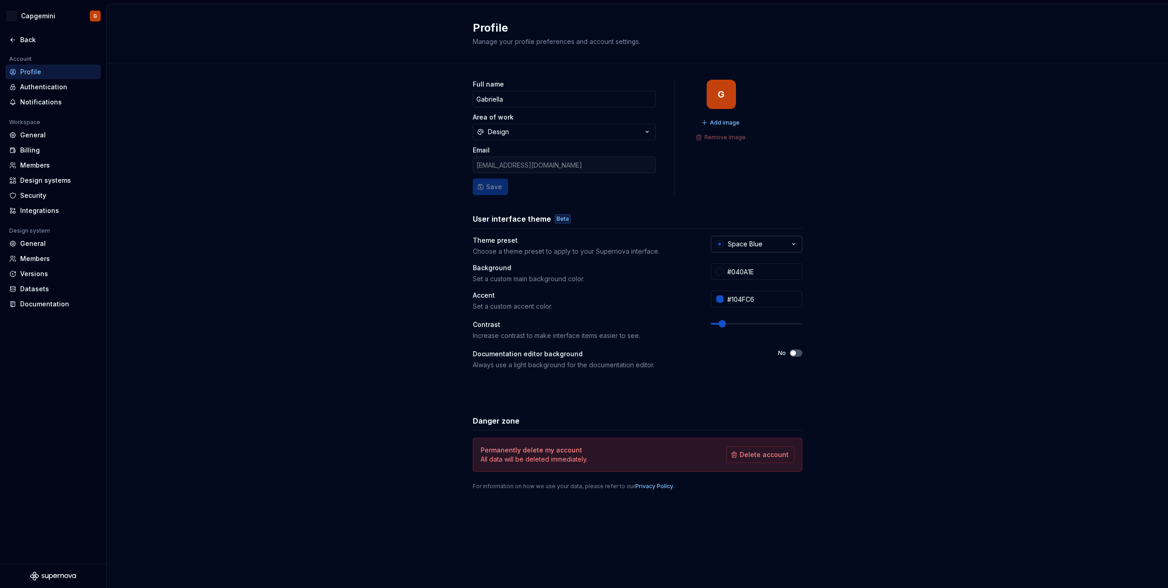
click at [737, 249] on button "Space Blue" at bounding box center [757, 244] width 92 height 16
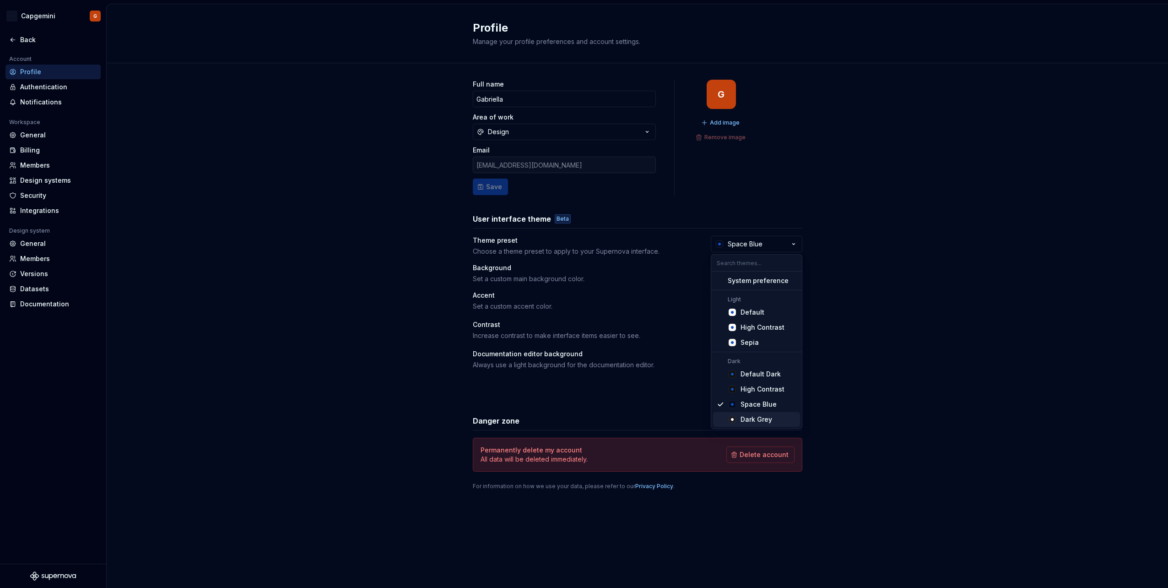
click at [765, 419] on div "Dark Grey" at bounding box center [757, 419] width 32 height 9
type input "#191A23"
type input "#FFFFFF"
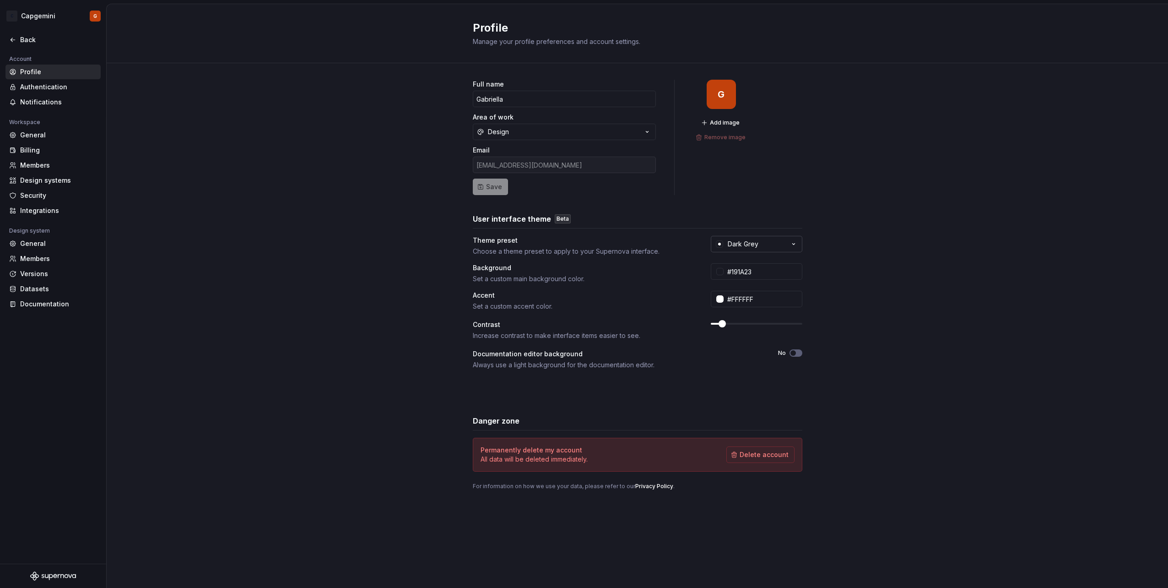
click at [758, 243] on div "Dark Grey" at bounding box center [743, 243] width 31 height 9
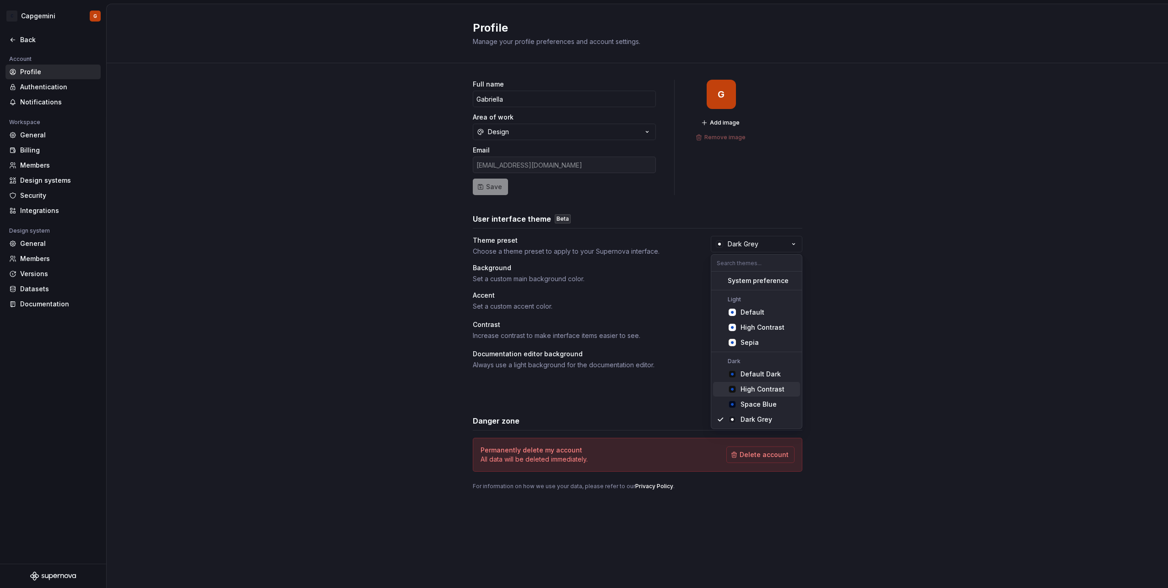
click at [757, 391] on div "High Contrast" at bounding box center [763, 389] width 44 height 9
type input "#101010"
type input "#104FC6"
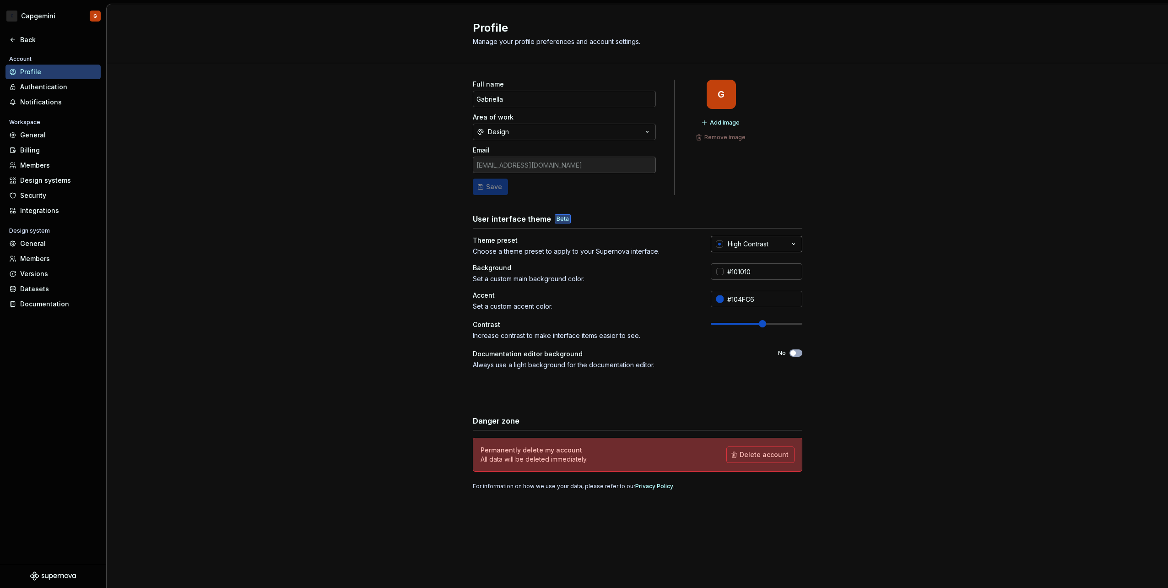
click at [747, 236] on button "High Contrast" at bounding box center [757, 244] width 92 height 16
click at [866, 351] on div "Full name Gabriella Area of work Design Email [EMAIL_ADDRESS][DOMAIN_NAME] Save…" at bounding box center [638, 293] width 1062 height 461
click at [20, 38] on div "Back" at bounding box center [53, 39] width 88 height 9
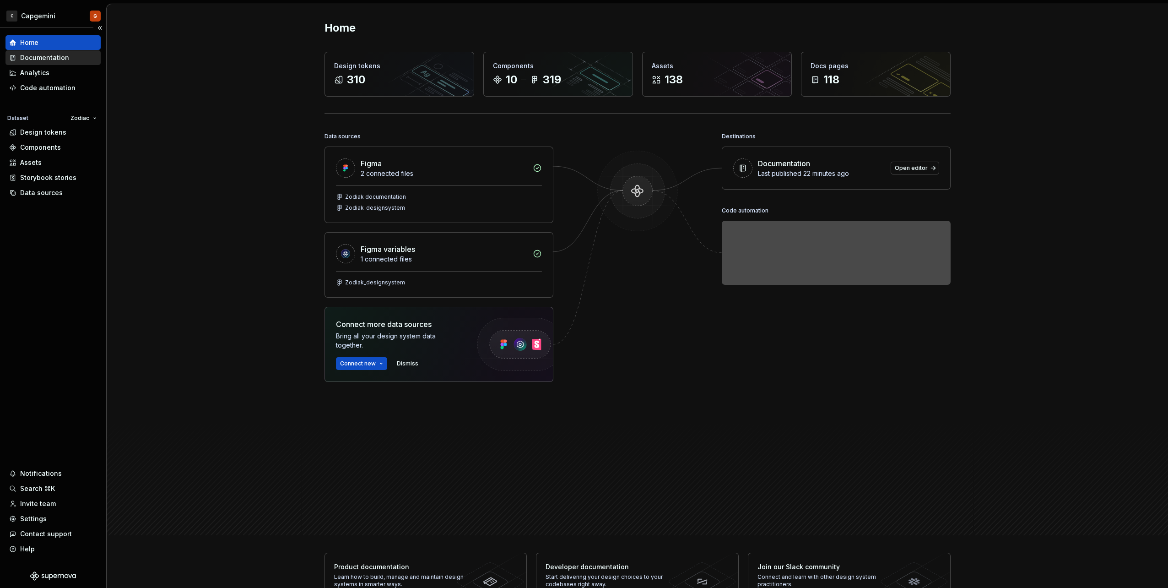
click at [47, 58] on div "Documentation" at bounding box center [44, 57] width 49 height 9
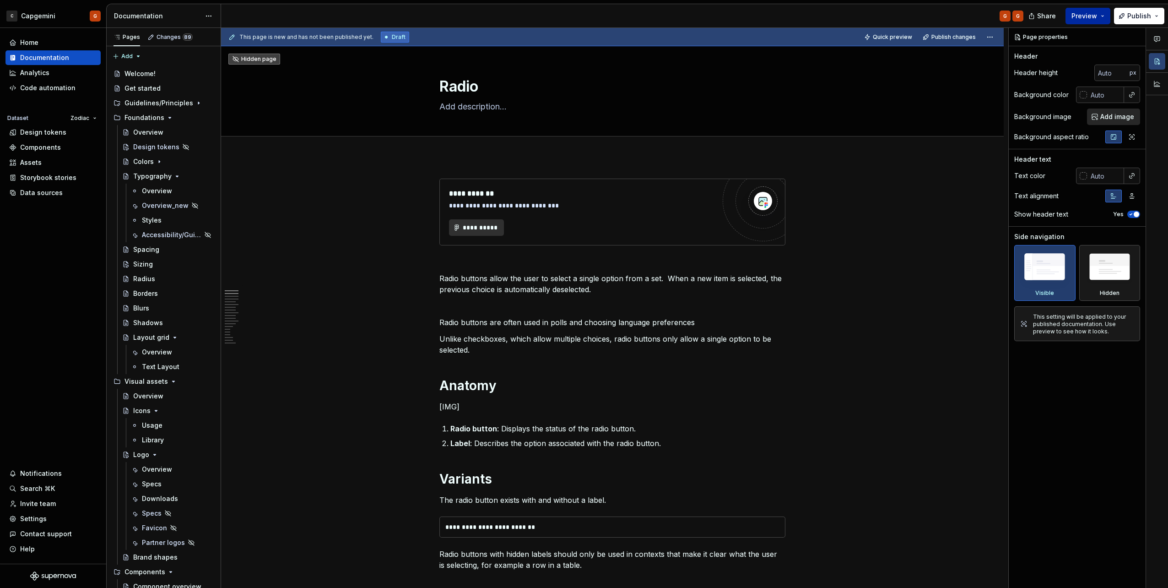
click at [1095, 18] on span "Preview" at bounding box center [1085, 15] width 26 height 9
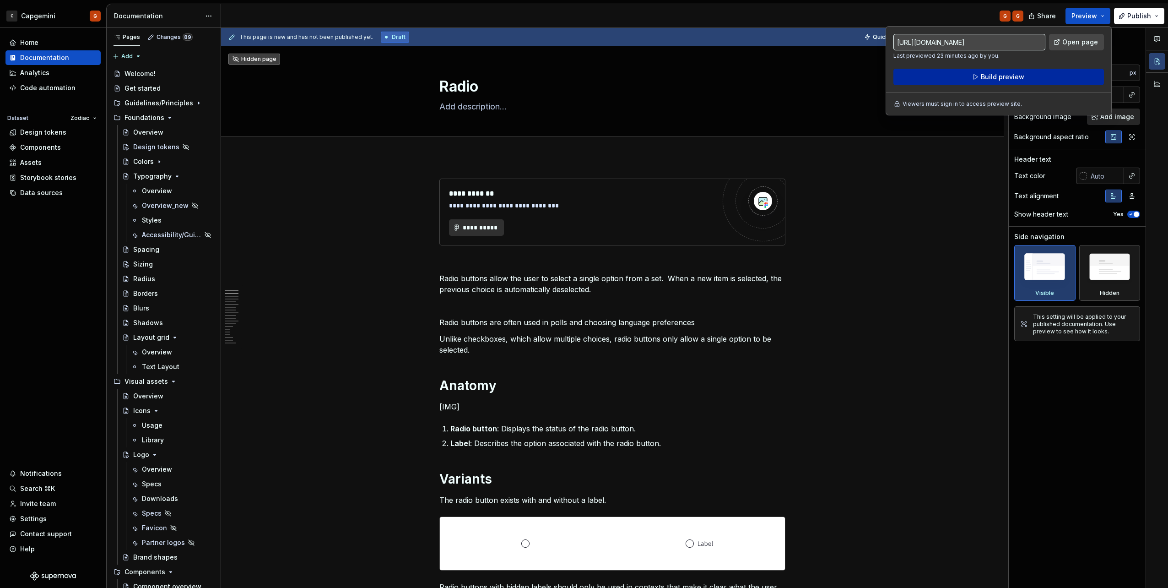
drag, startPoint x: 1095, startPoint y: 18, endPoint x: 1046, endPoint y: 81, distance: 80.2
click at [1046, 81] on button "Build preview" at bounding box center [999, 77] width 211 height 16
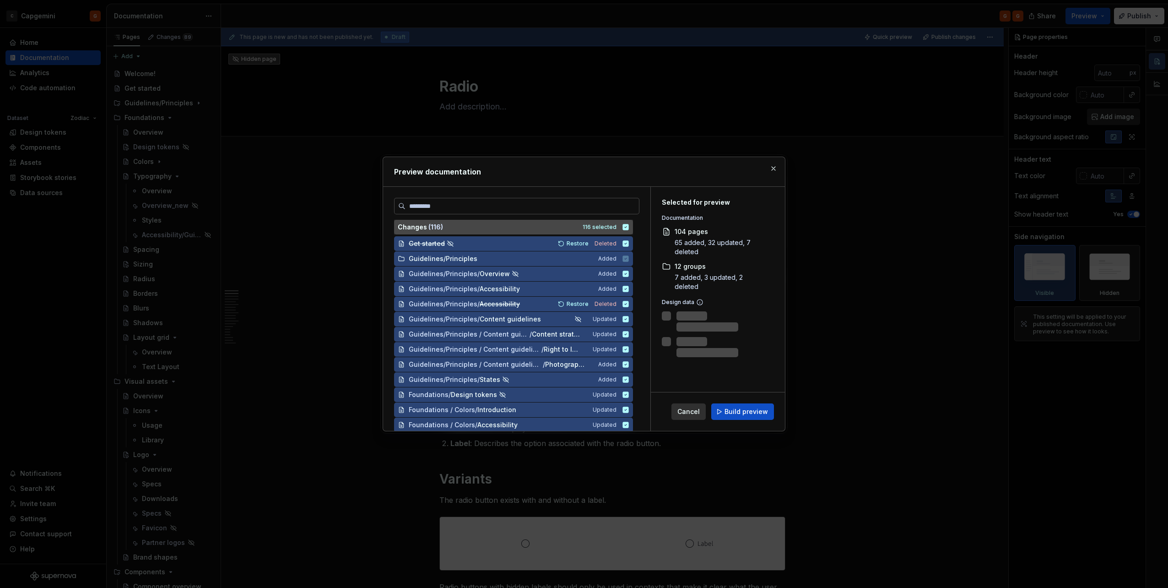
click at [625, 228] on icon at bounding box center [626, 227] width 6 height 6
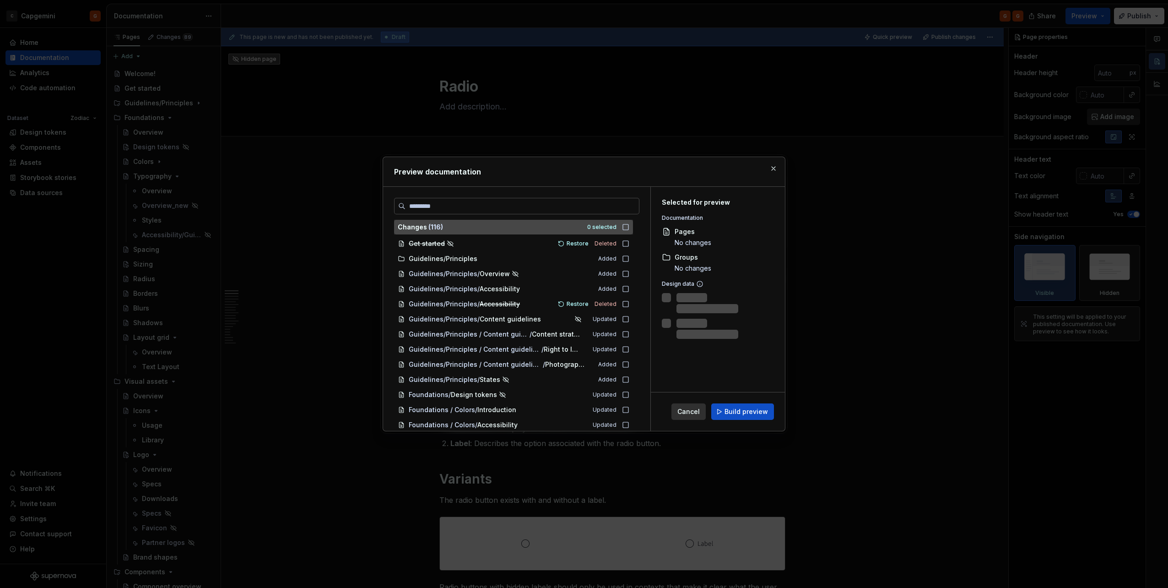
click at [622, 228] on icon at bounding box center [625, 226] width 7 height 7
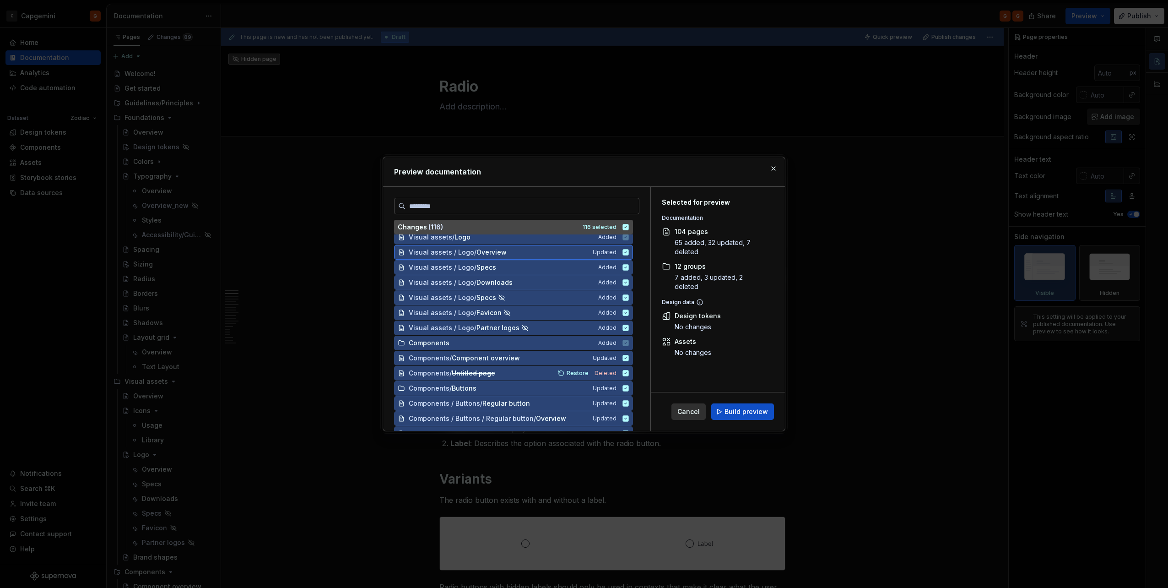
scroll to position [366, 0]
click at [770, 167] on button "button" at bounding box center [773, 168] width 13 height 13
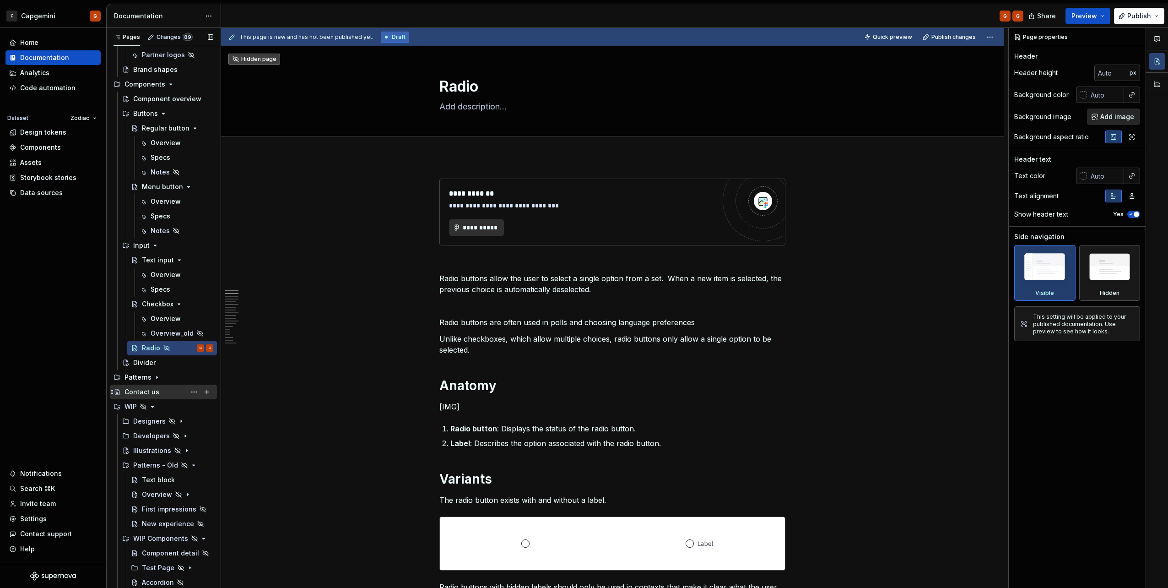
scroll to position [504, 0]
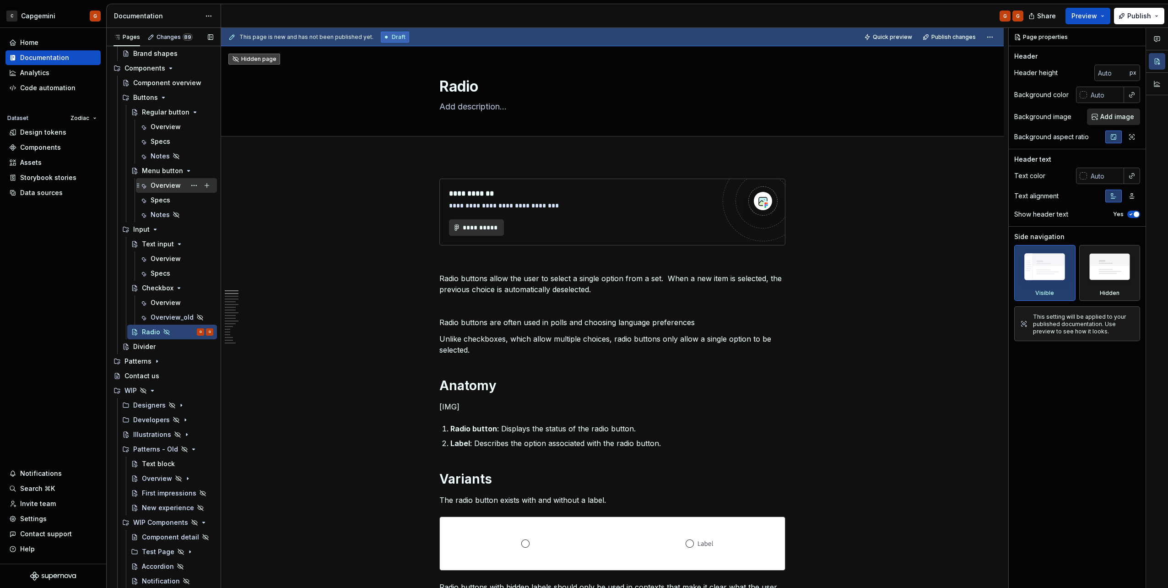
click at [152, 390] on icon "Page tree" at bounding box center [153, 390] width 2 height 1
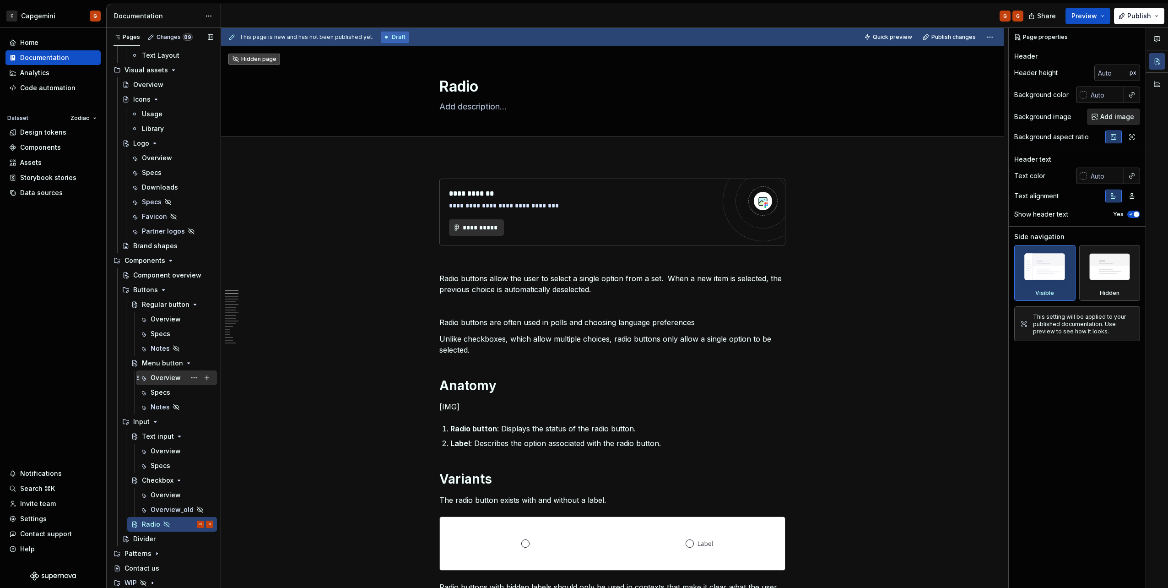
scroll to position [311, 0]
click at [153, 553] on icon "Page tree" at bounding box center [156, 553] width 7 height 7
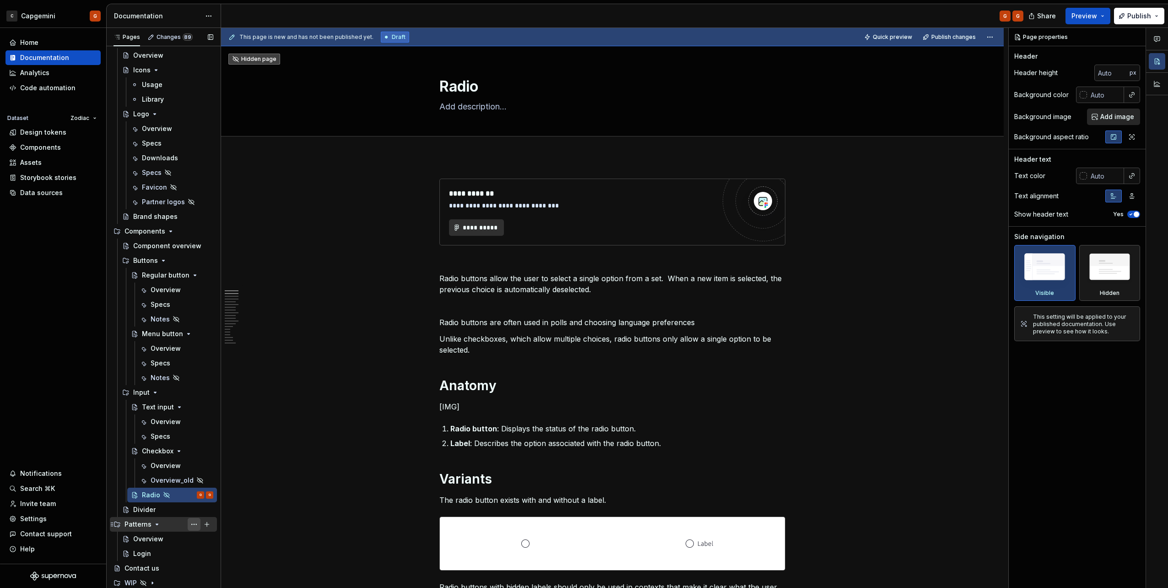
click at [190, 526] on button "Page tree" at bounding box center [194, 524] width 13 height 13
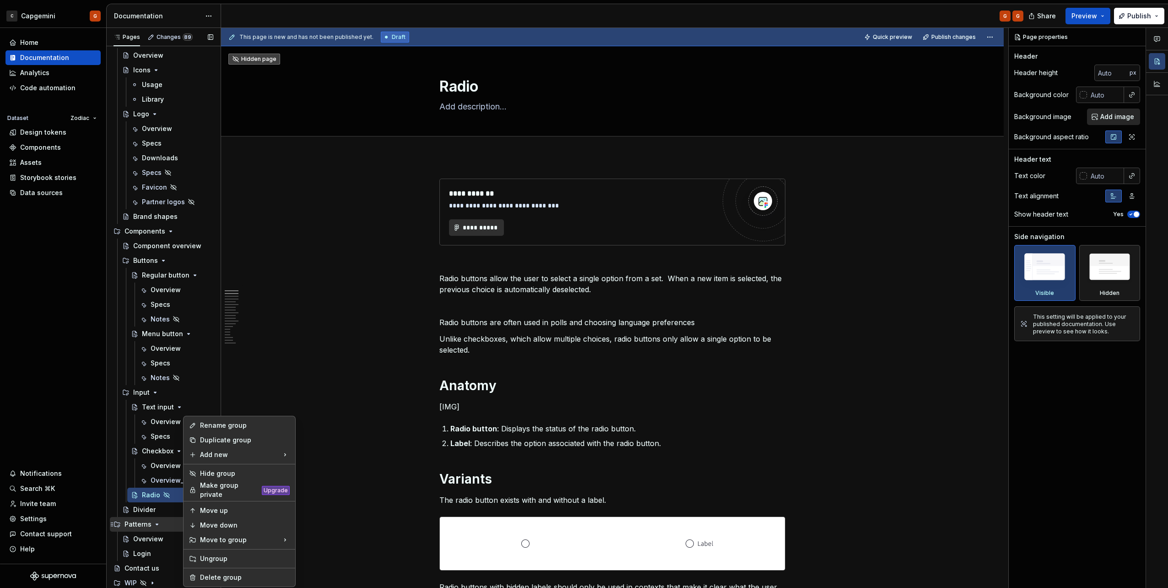
type textarea "*"
click at [221, 426] on div "Rename group" at bounding box center [245, 425] width 90 height 9
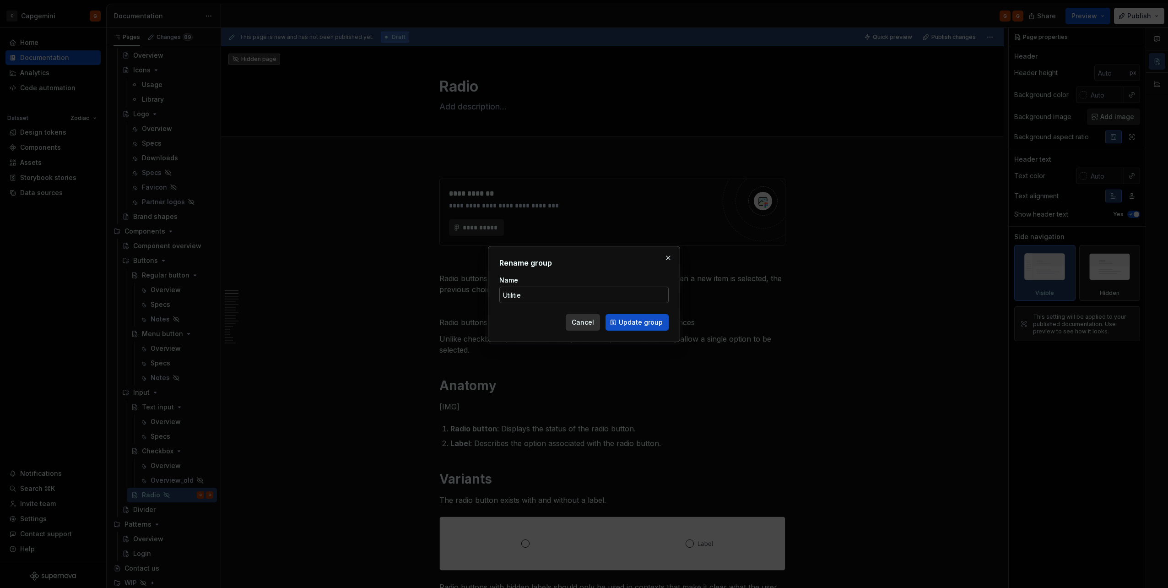
type input "Utilities"
click button "Update group" at bounding box center [637, 322] width 63 height 16
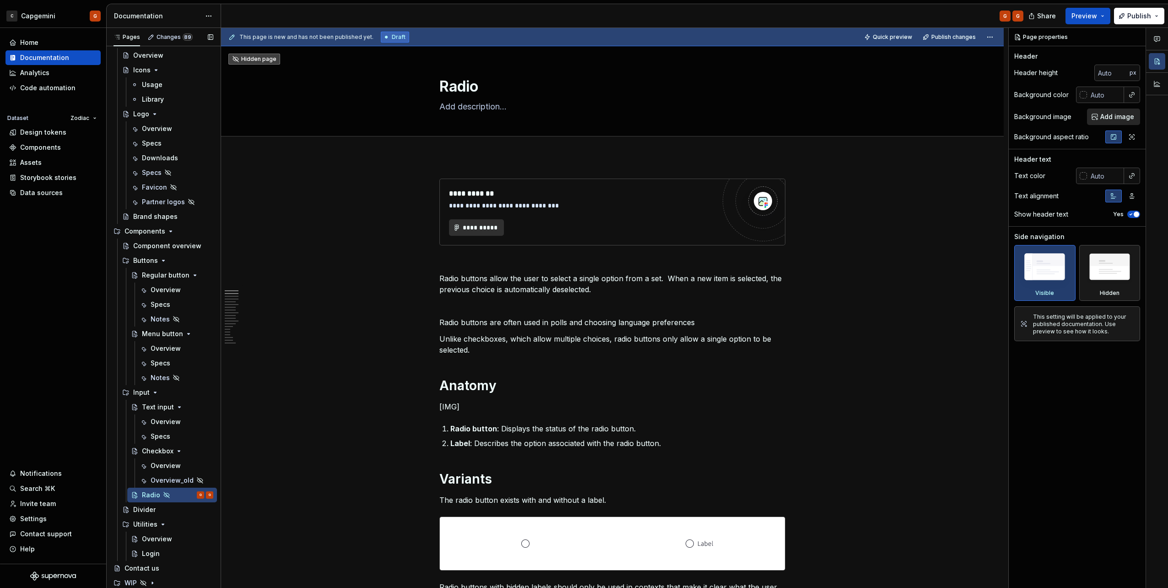
click at [171, 231] on icon "Page tree" at bounding box center [170, 231] width 7 height 7
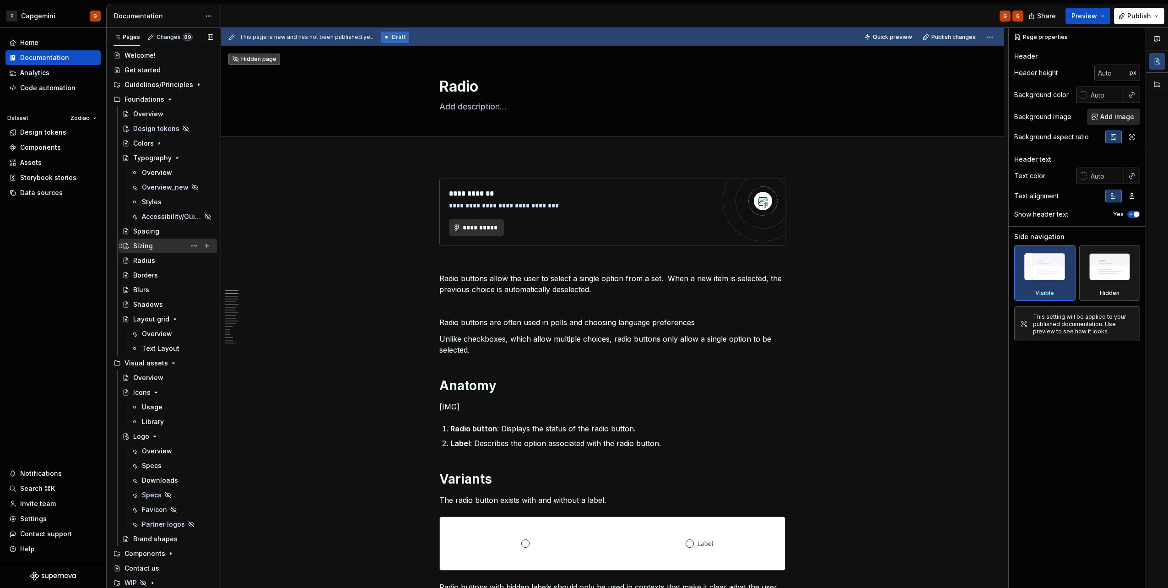
scroll to position [18, 0]
click at [188, 368] on button "Page tree" at bounding box center [194, 363] width 13 height 13
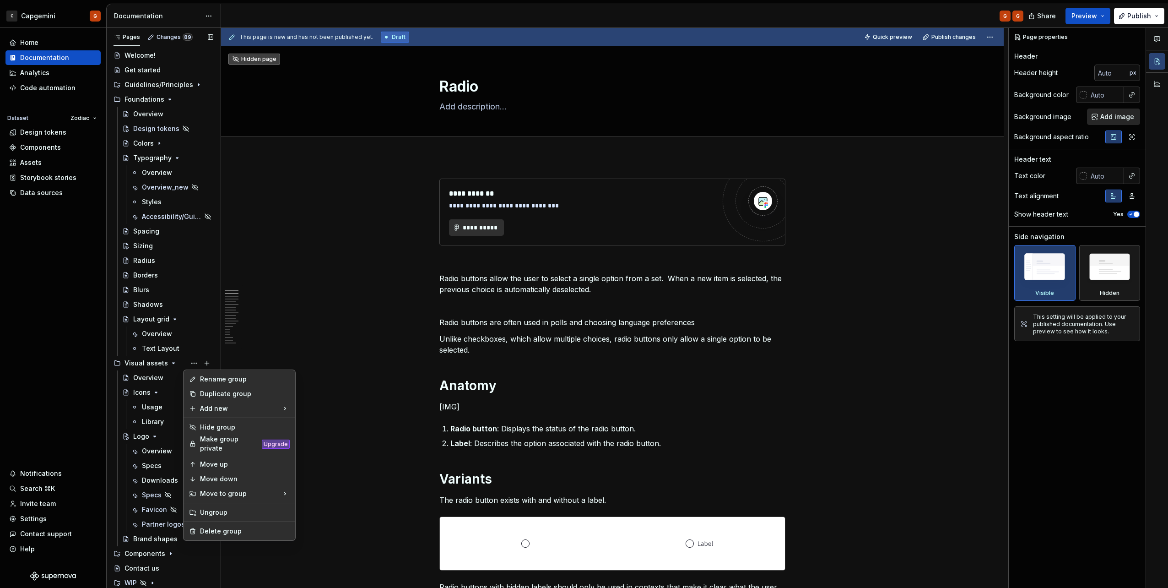
click at [173, 364] on div "Pages Changes 89 Add Accessibility guide for tree Page tree. Navigate the tree …" at bounding box center [163, 310] width 114 height 564
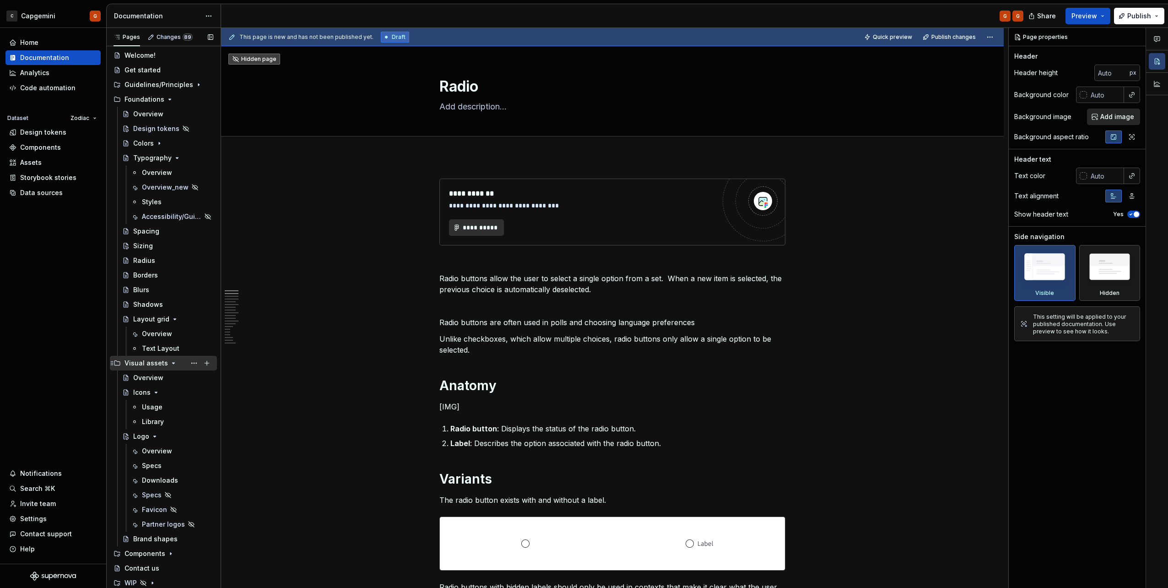
click at [170, 363] on icon "Page tree" at bounding box center [173, 362] width 7 height 7
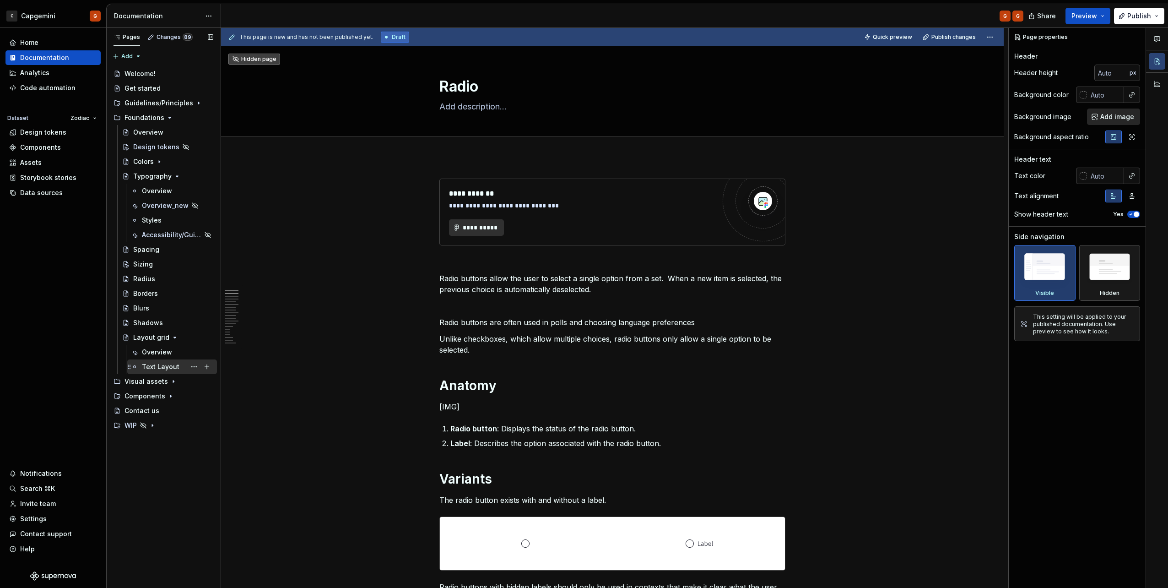
scroll to position [0, 0]
click at [176, 176] on icon "Page tree" at bounding box center [177, 176] width 2 height 1
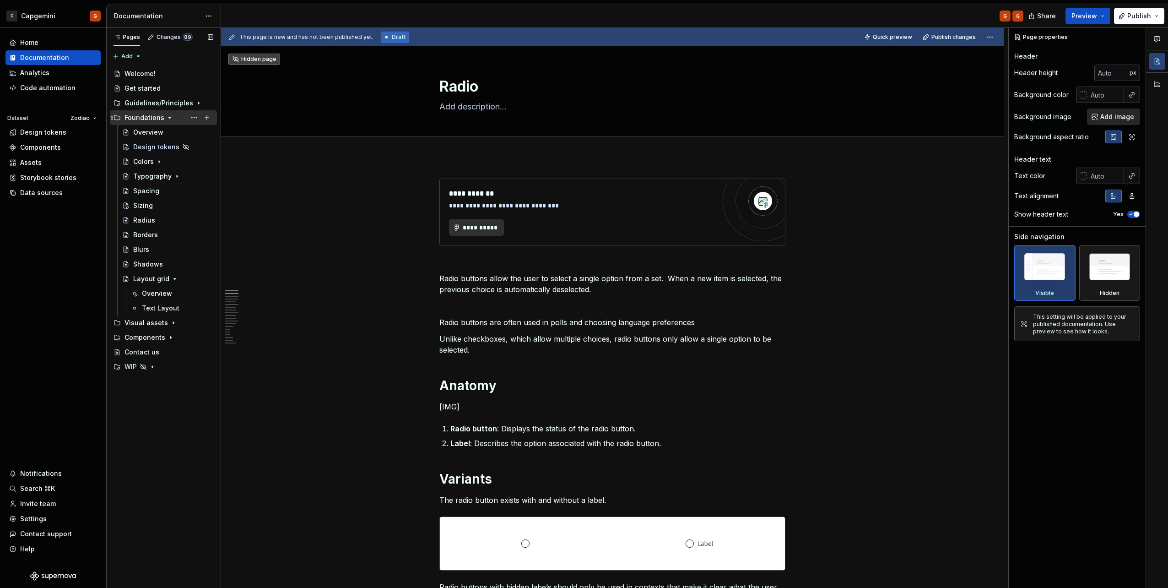
click at [163, 118] on div "Foundations" at bounding box center [169, 117] width 89 height 13
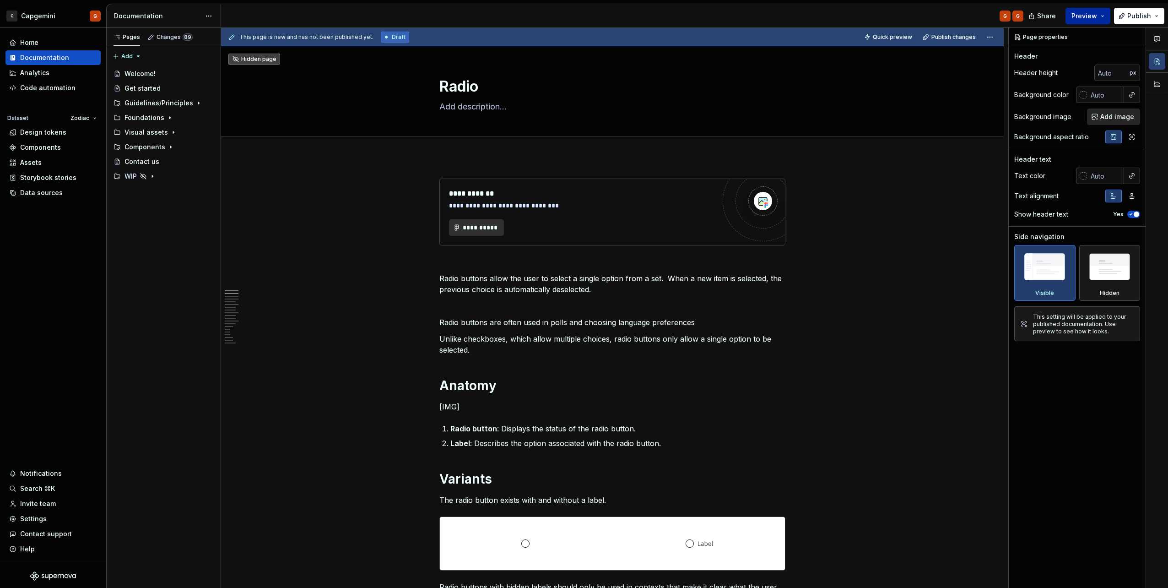
click at [1092, 18] on span "Preview" at bounding box center [1085, 15] width 26 height 9
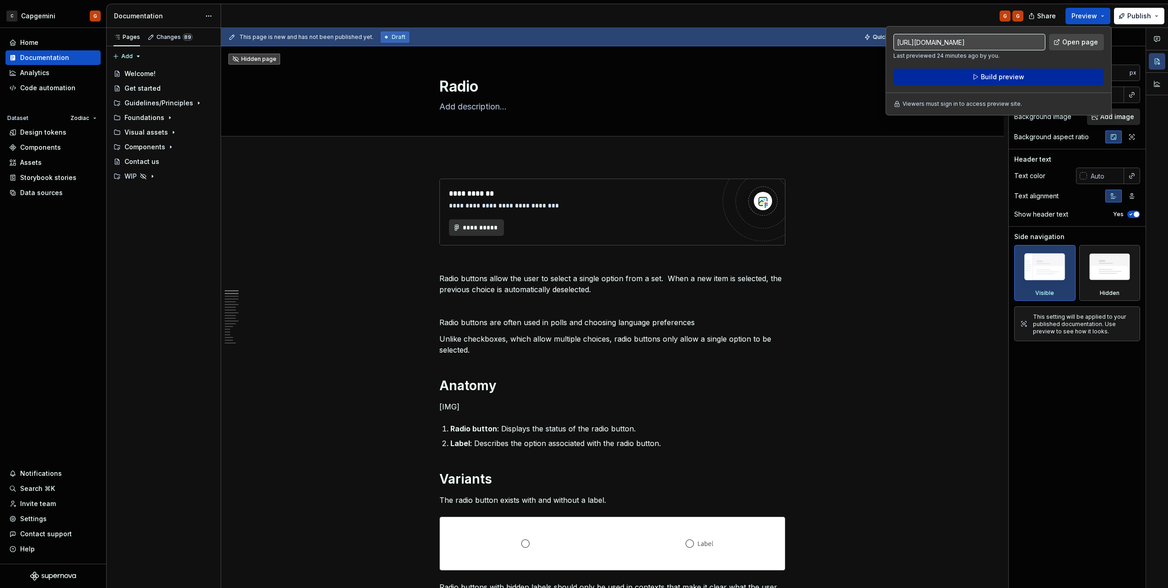
click at [990, 74] on span "Build preview" at bounding box center [1002, 76] width 43 height 9
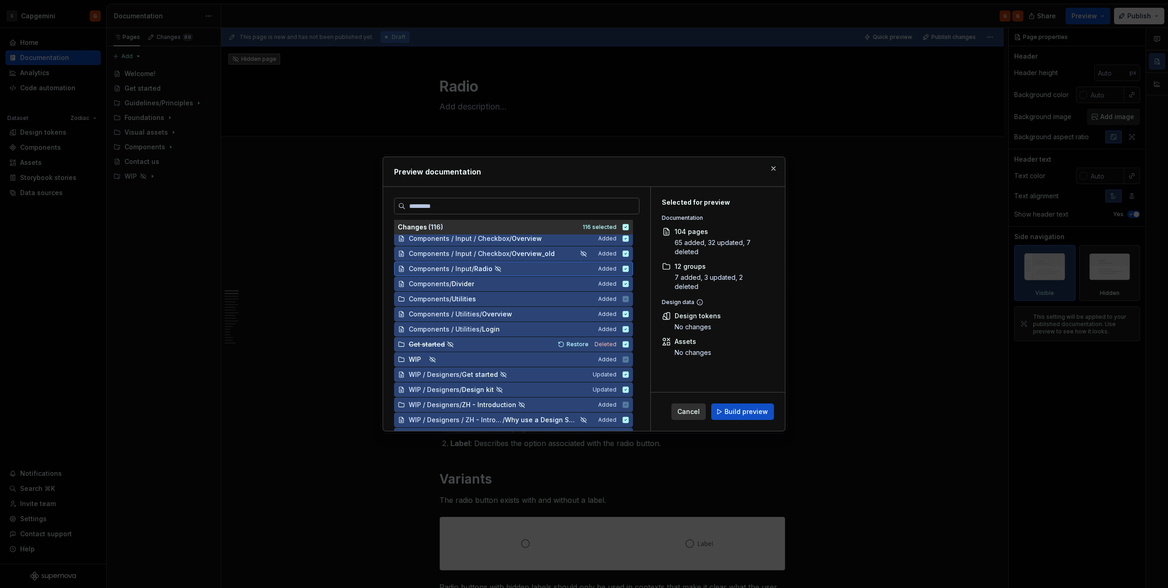
scroll to position [732, 0]
click at [762, 414] on span "Build preview" at bounding box center [746, 411] width 43 height 9
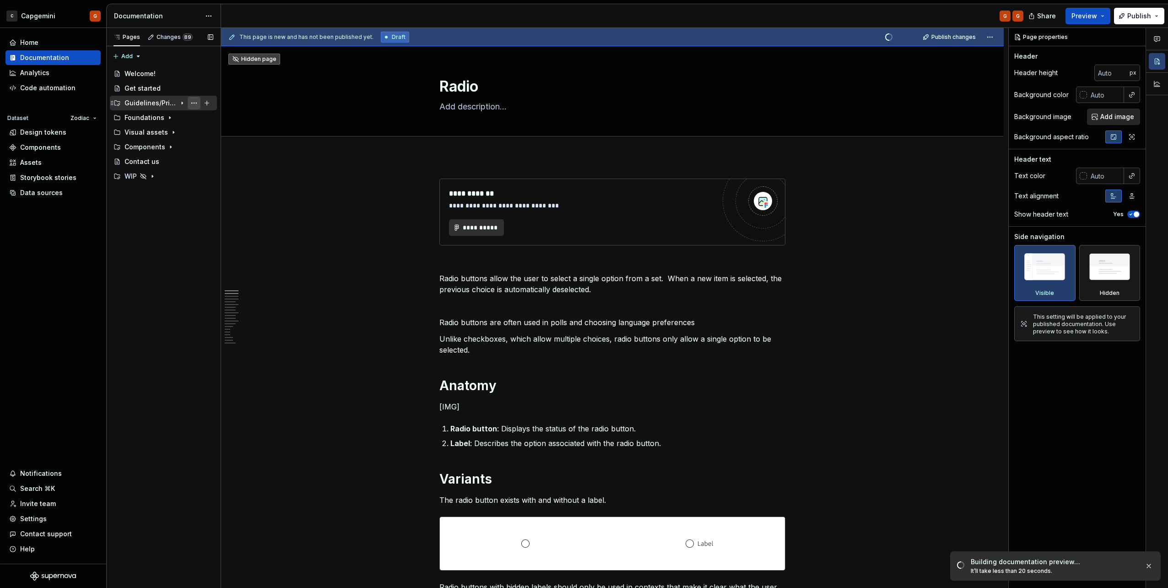
click at [196, 101] on button "Page tree" at bounding box center [194, 103] width 13 height 13
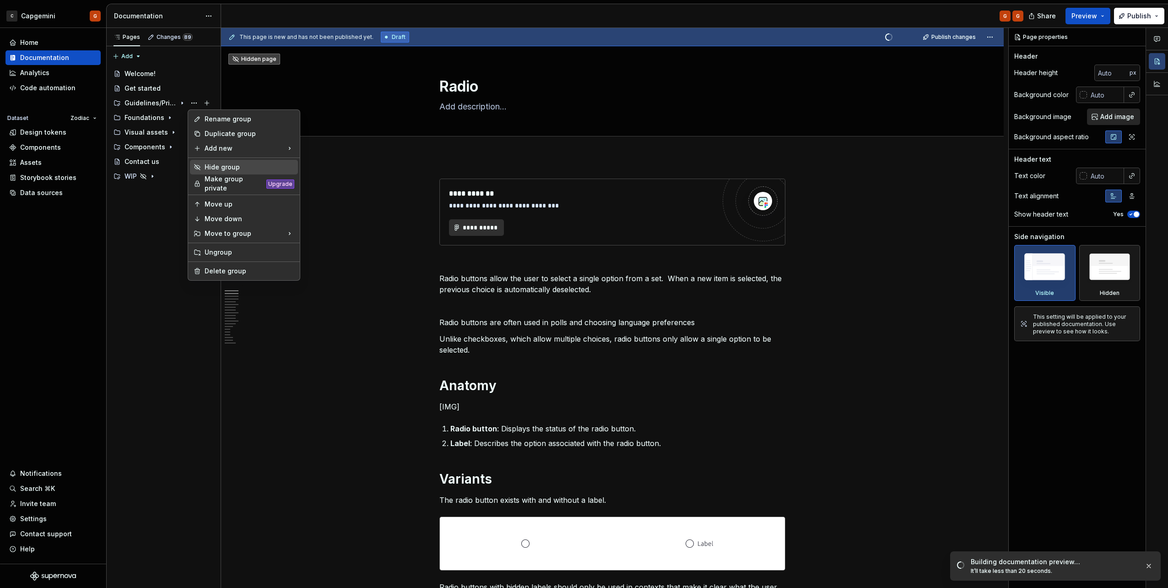
click at [239, 165] on div "Hide group" at bounding box center [250, 167] width 90 height 9
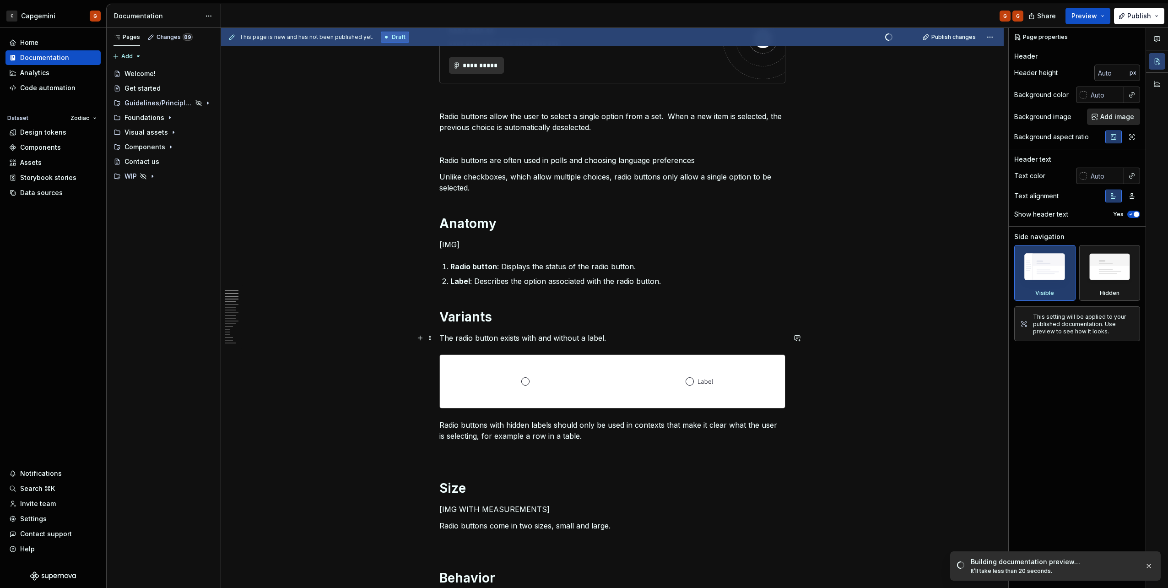
scroll to position [229, 0]
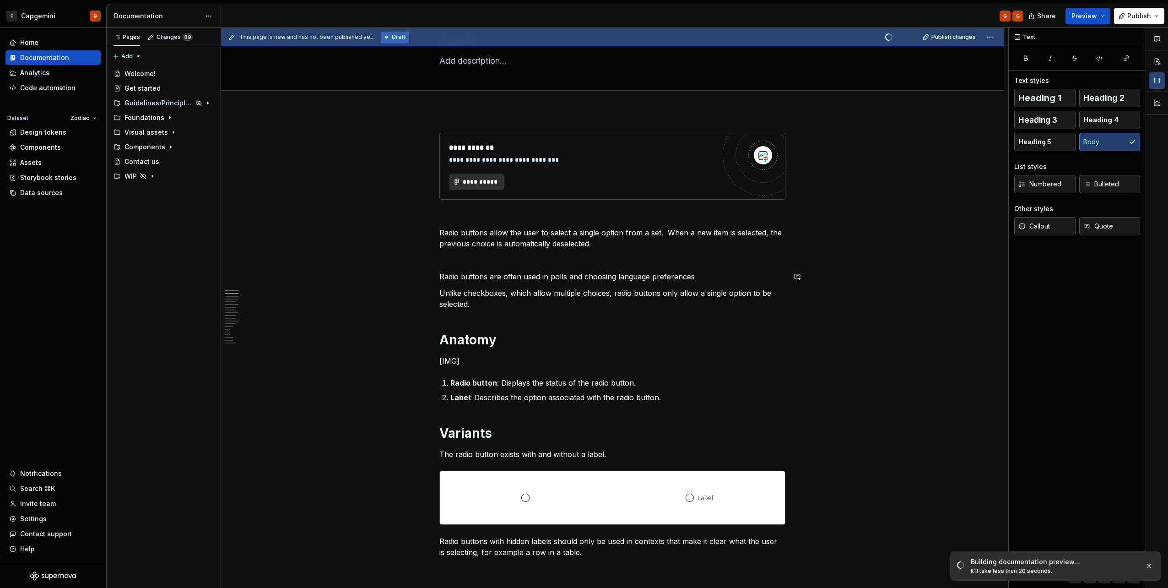
scroll to position [0, 0]
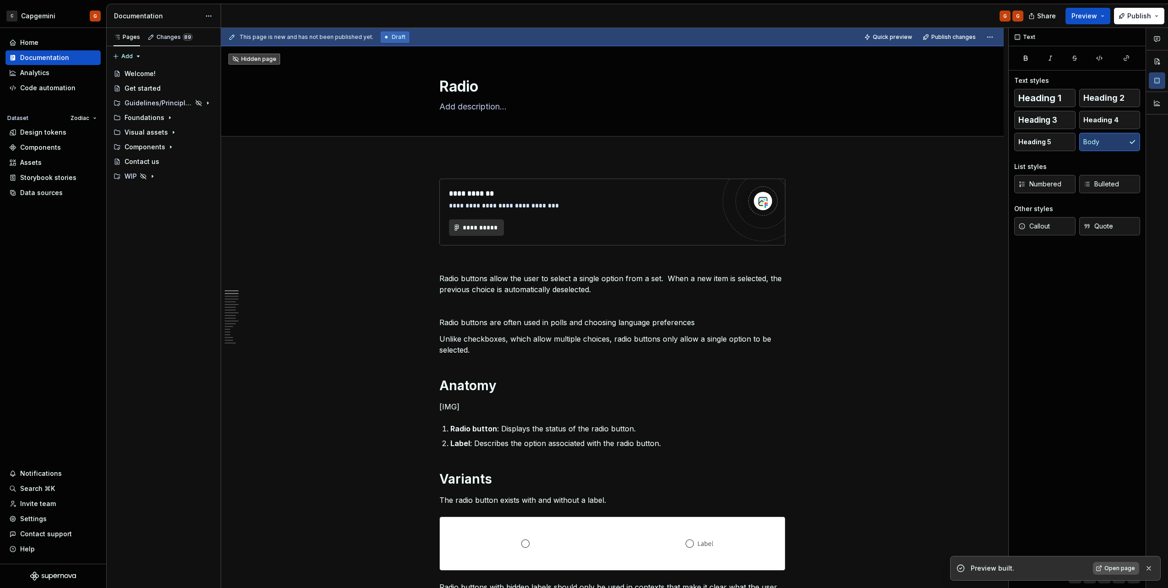
click at [1099, 568] on link "Open page" at bounding box center [1116, 568] width 46 height 13
click at [166, 115] on icon "Page tree" at bounding box center [169, 117] width 7 height 7
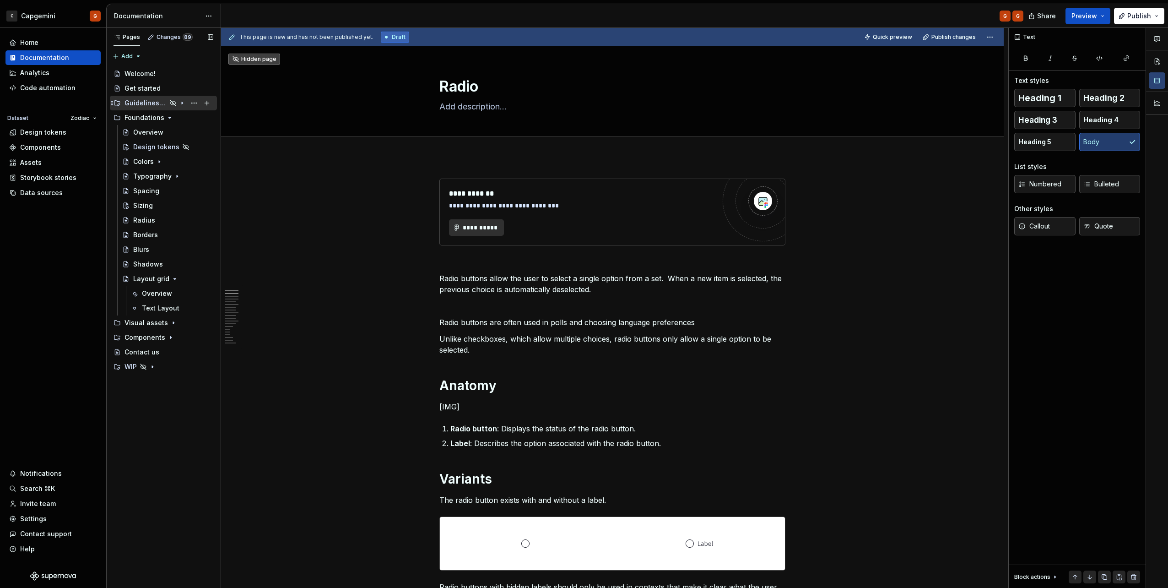
click at [185, 104] on icon "Page tree" at bounding box center [182, 102] width 7 height 7
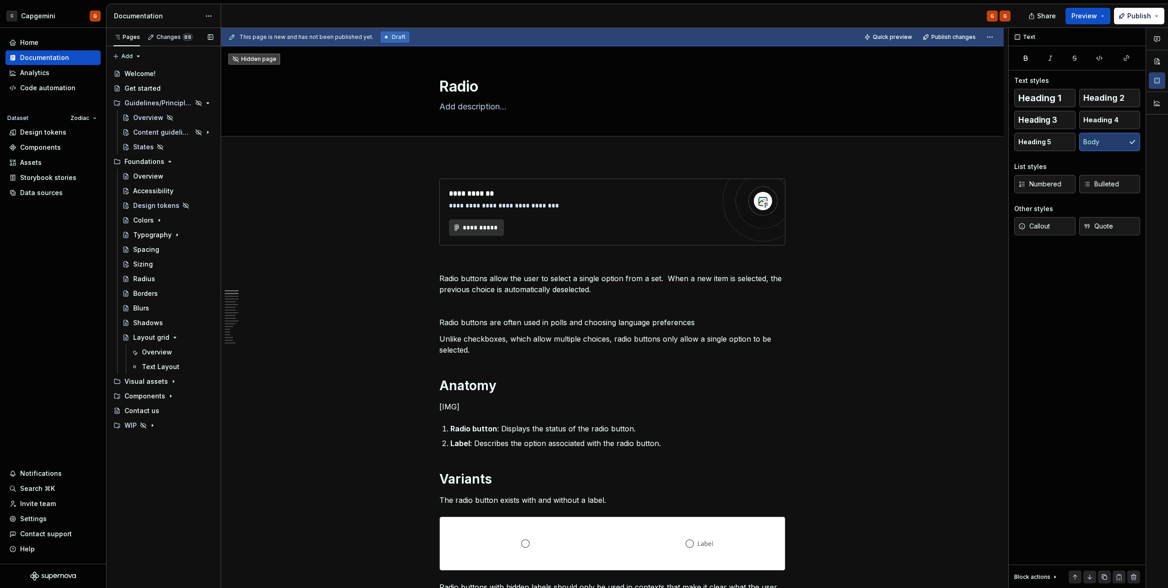
type textarea "*"
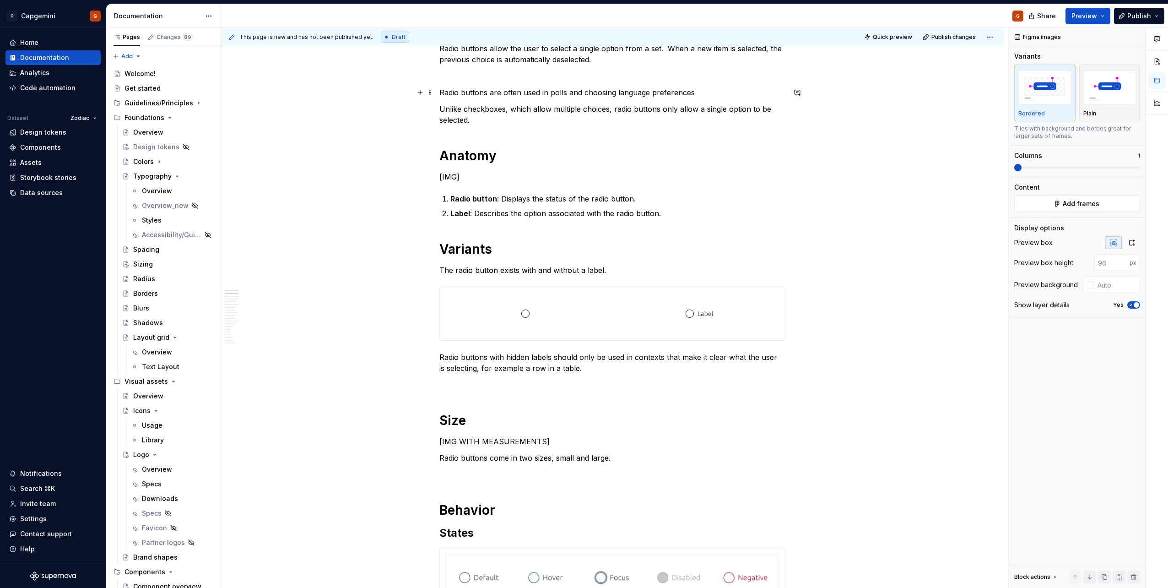
scroll to position [275, 0]
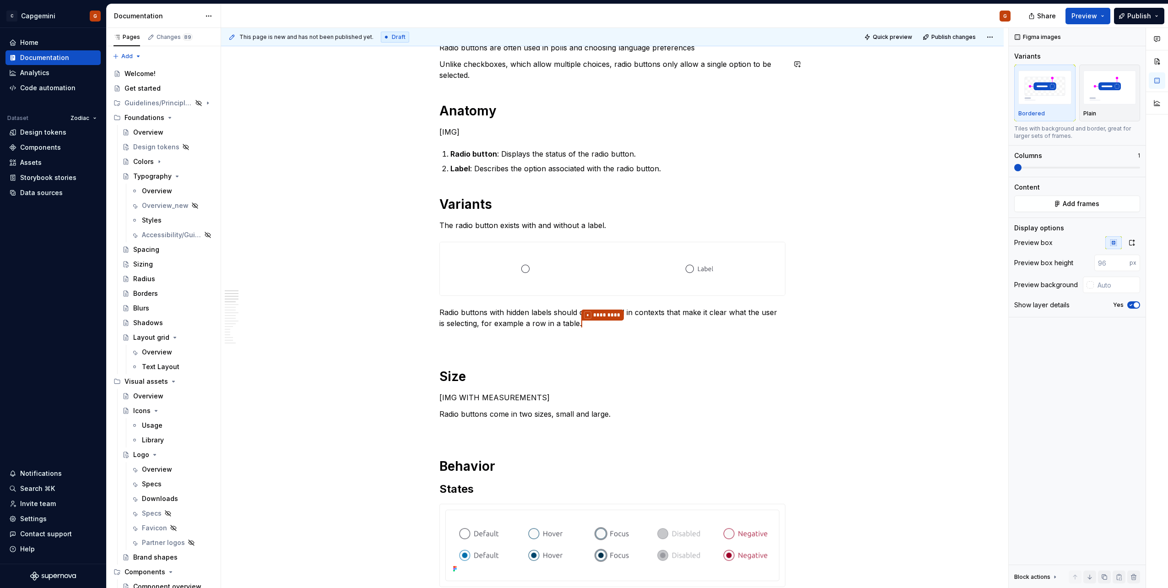
type textarea "*"
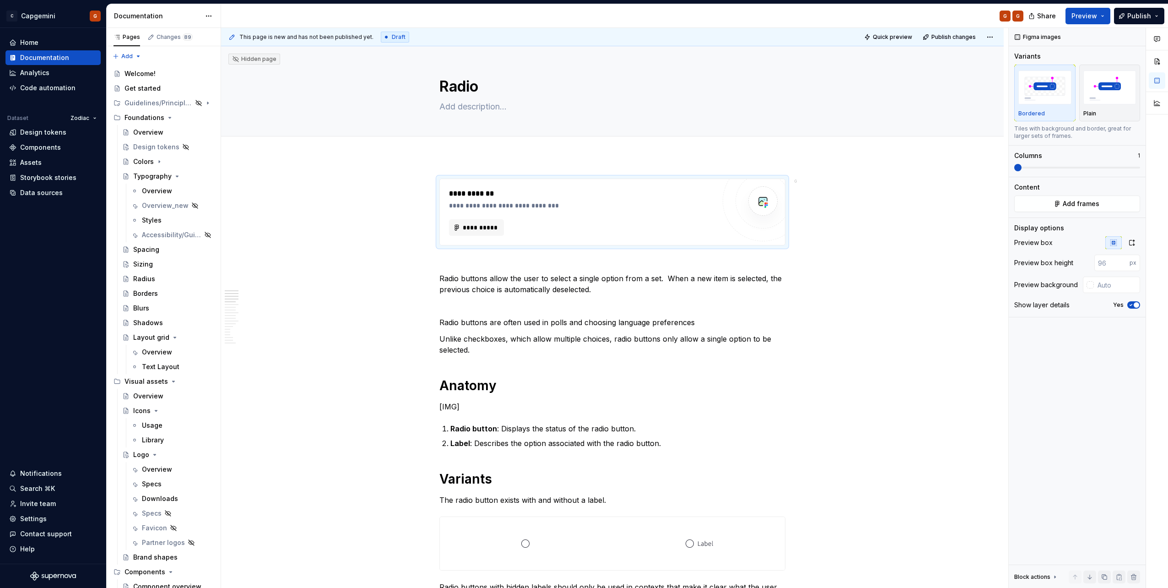
scroll to position [275, 0]
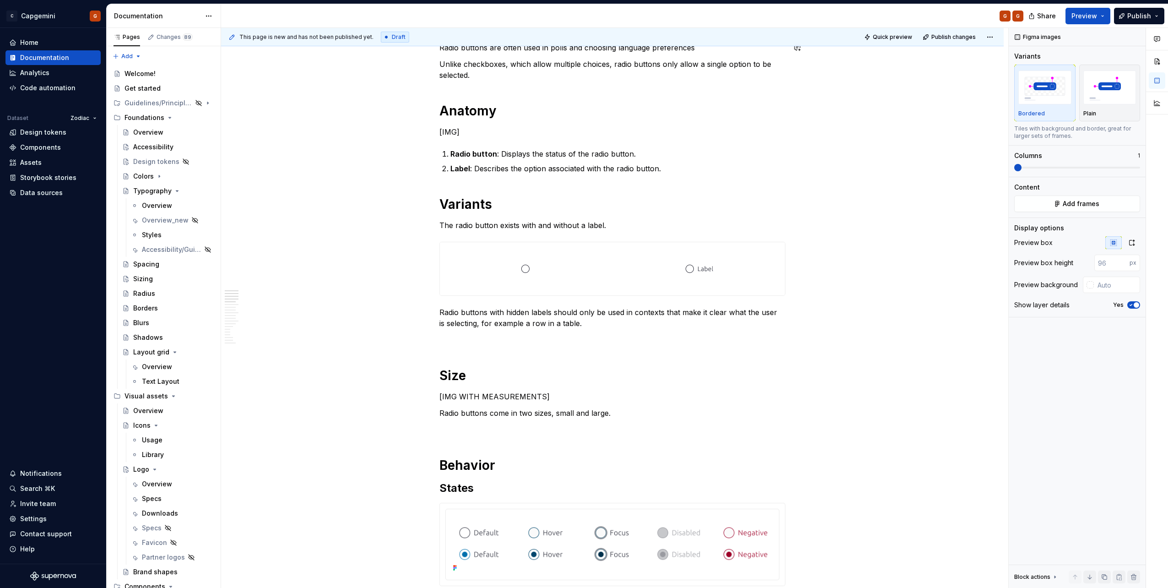
type textarea "*"
